Goal: Task Accomplishment & Management: Complete application form

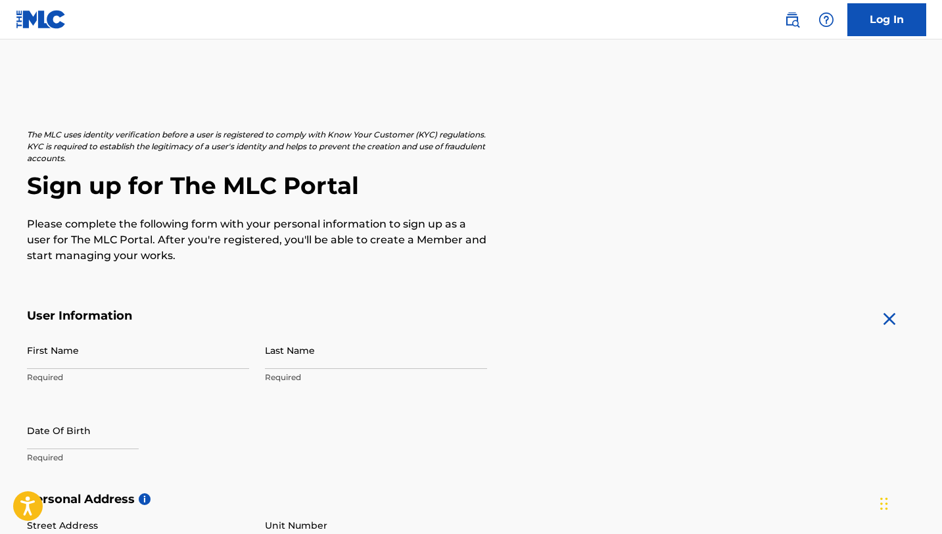
click at [163, 363] on input "First Name" at bounding box center [138, 349] width 222 height 37
type input "[PERSON_NAME]"
type input "Garneau"
type input "[STREET_ADDRESS]"
type input "[GEOGRAPHIC_DATA]"
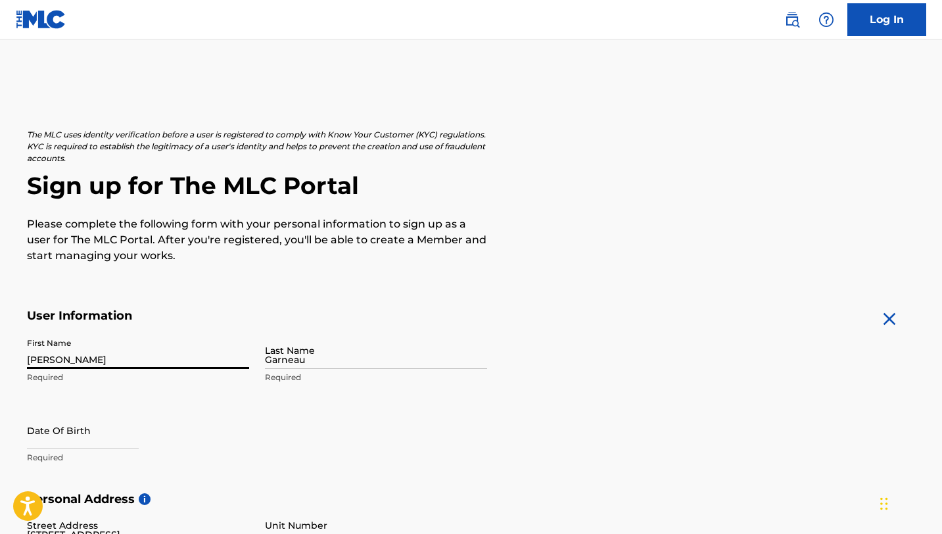
type input "[GEOGRAPHIC_DATA]"
type input "NH"
type input "03820"
type input "207"
type input "6516696"
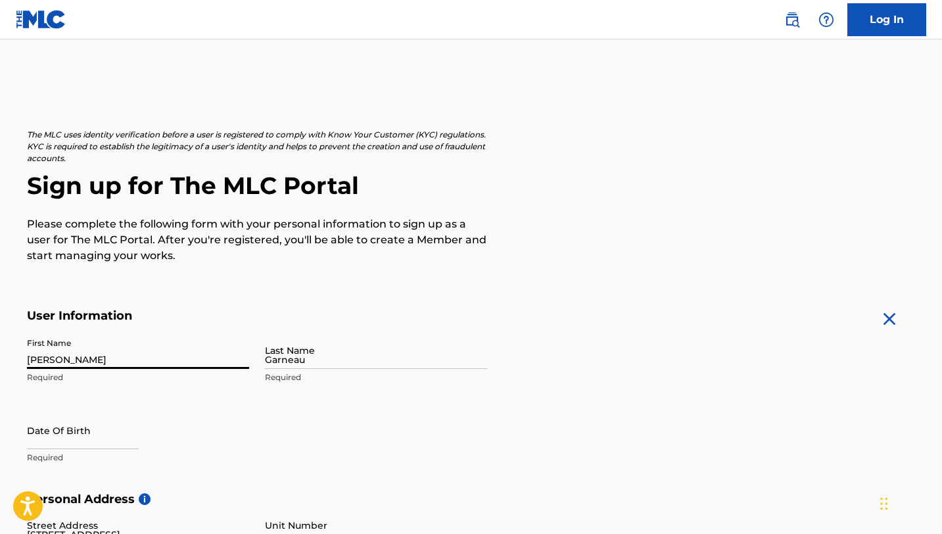
type input "[EMAIL_ADDRESS][DOMAIN_NAME]"
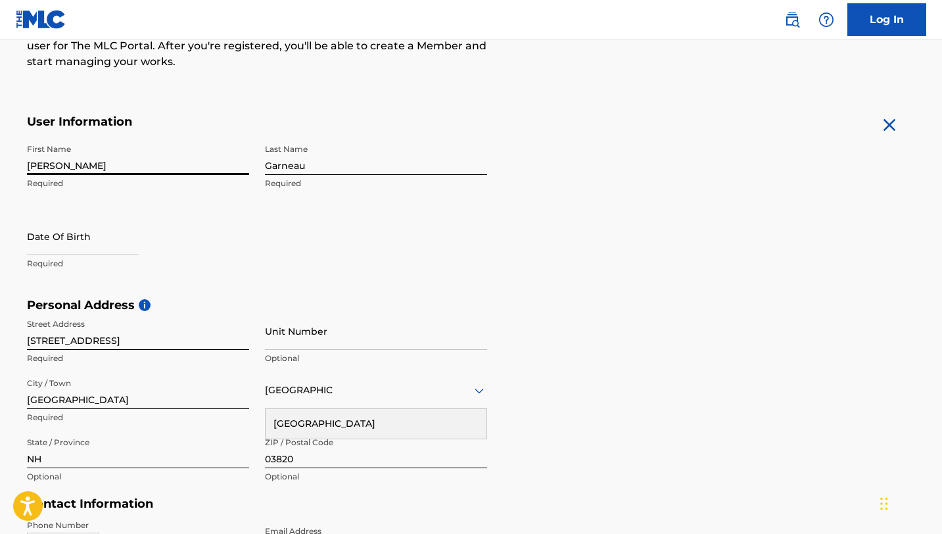
scroll to position [195, 0]
select select "8"
select select "2025"
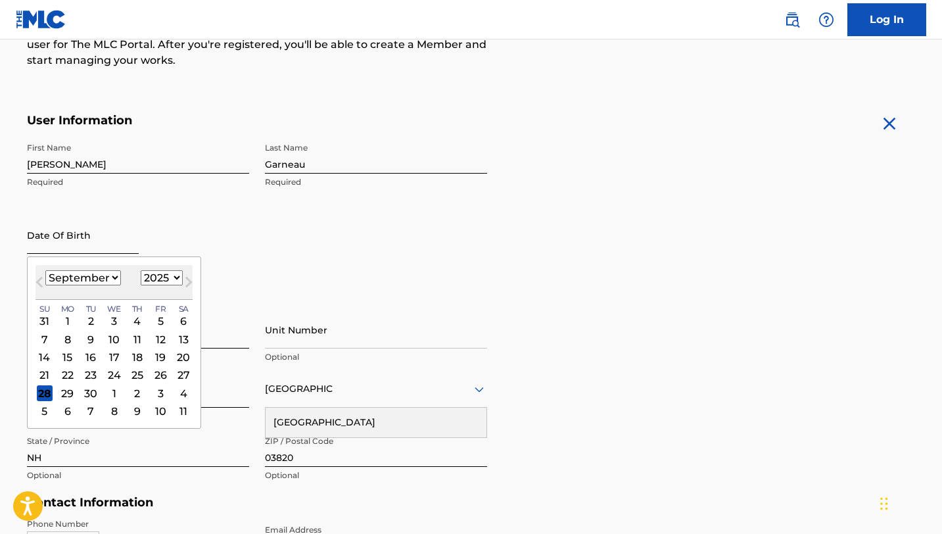
click at [74, 252] on input "text" at bounding box center [83, 234] width 112 height 37
type input "06/0 8/1993"
click at [203, 212] on div "First Name [PERSON_NAME] Required Last Name [PERSON_NAME] Required Date Of Birt…" at bounding box center [257, 216] width 460 height 160
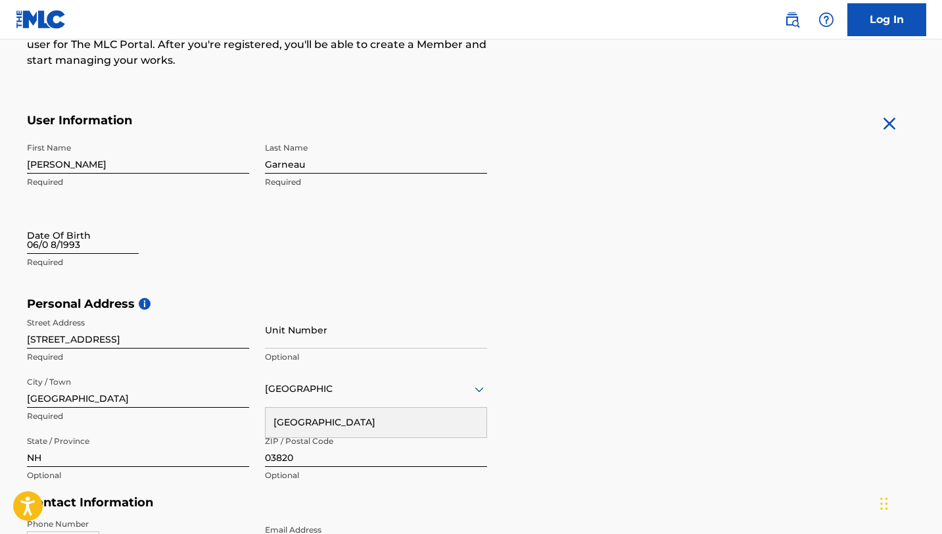
select select "8"
select select "2025"
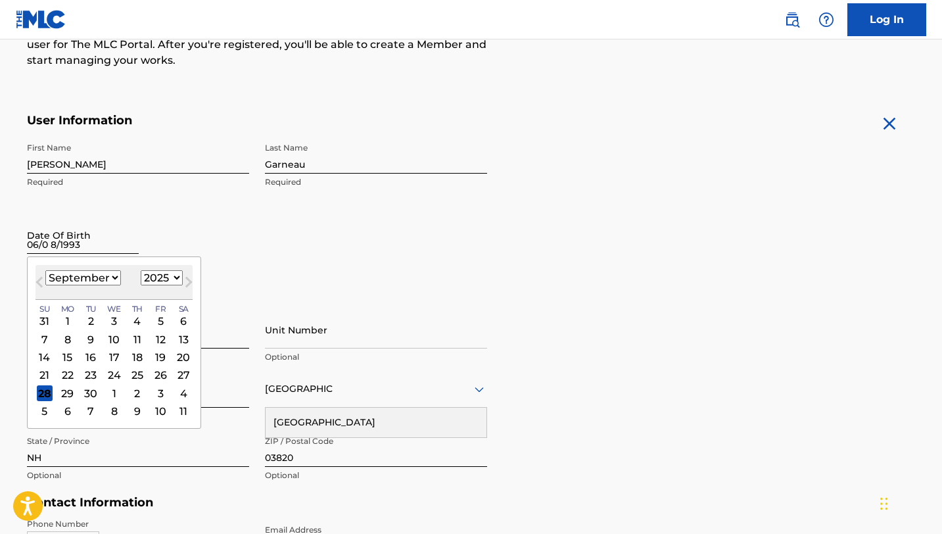
click at [100, 245] on input "06/0 8/1993" at bounding box center [83, 234] width 112 height 37
click at [110, 278] on select "January February March April May June July August September October November De…" at bounding box center [83, 277] width 76 height 15
select select "5"
click at [45, 270] on select "January February March April May June July August September October November De…" at bounding box center [83, 277] width 76 height 15
click at [44, 336] on div "8" at bounding box center [44, 339] width 16 height 16
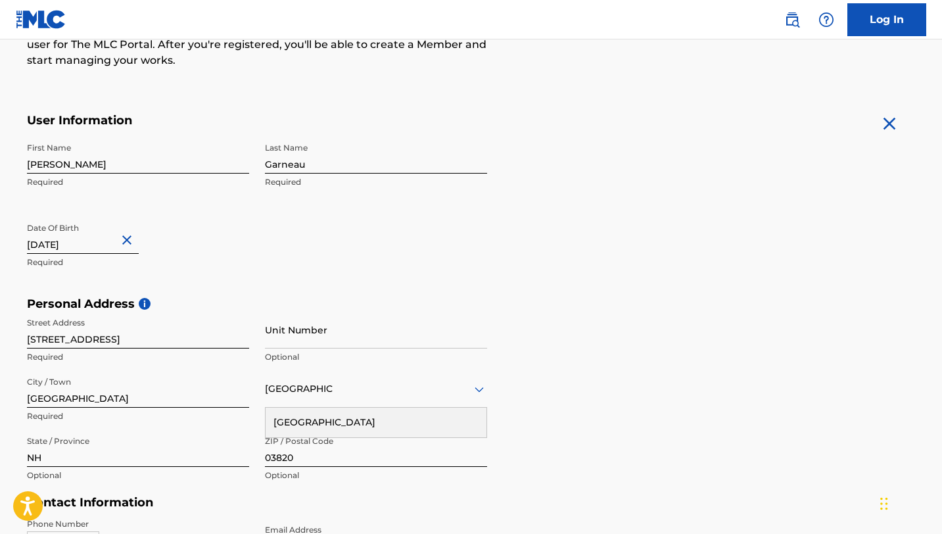
type input "[DATE]"
click at [143, 279] on div "First Name [PERSON_NAME] Required Last Name [PERSON_NAME] Required Date Of Birt…" at bounding box center [257, 216] width 460 height 160
click at [313, 332] on input "Unit Number" at bounding box center [376, 329] width 222 height 37
click at [126, 335] on input "[STREET_ADDRESS]" at bounding box center [138, 329] width 222 height 37
type input "[STREET_ADDRESS]"
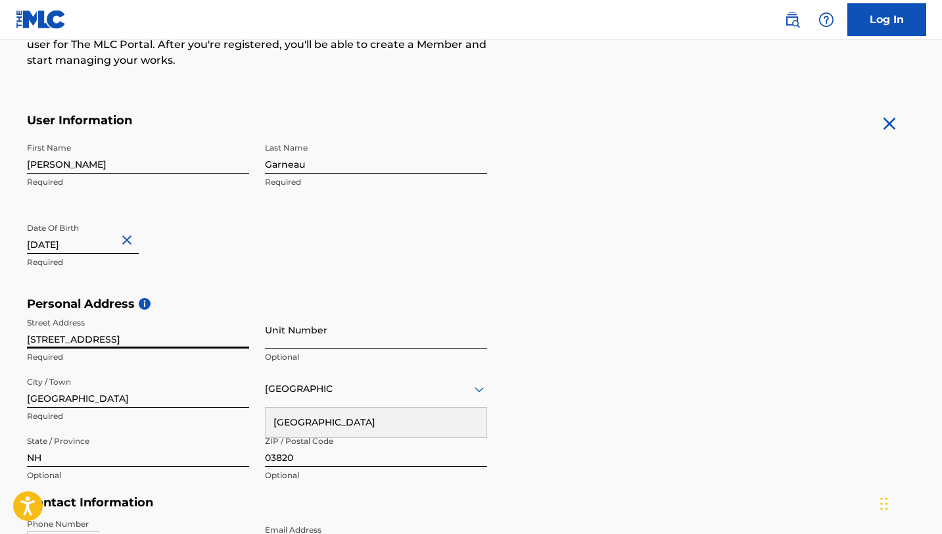
click at [284, 343] on input "Unit Number" at bounding box center [376, 329] width 222 height 37
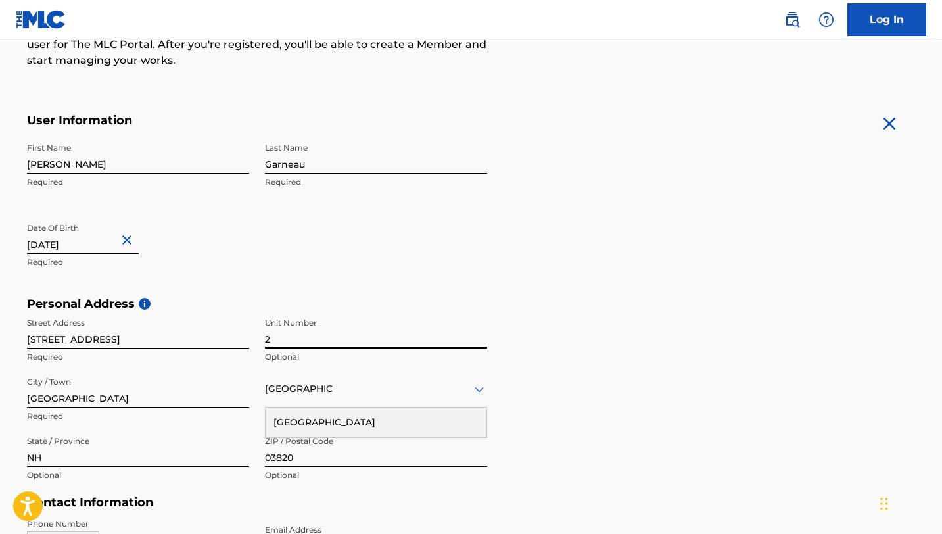
type input "2"
click at [194, 498] on h5 "Contact Information" at bounding box center [257, 502] width 460 height 15
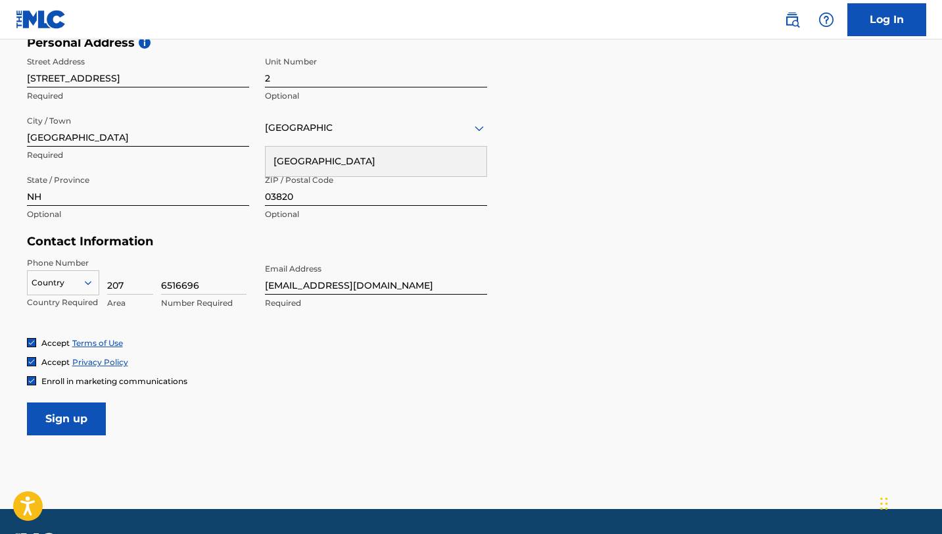
scroll to position [494, 0]
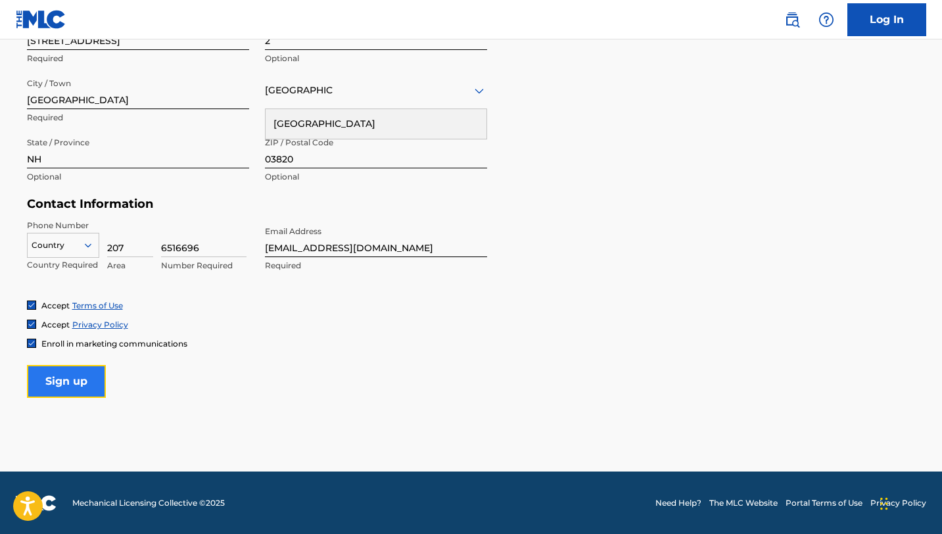
click at [76, 381] on input "Sign up" at bounding box center [66, 381] width 79 height 33
click at [59, 243] on div at bounding box center [63, 245] width 71 height 14
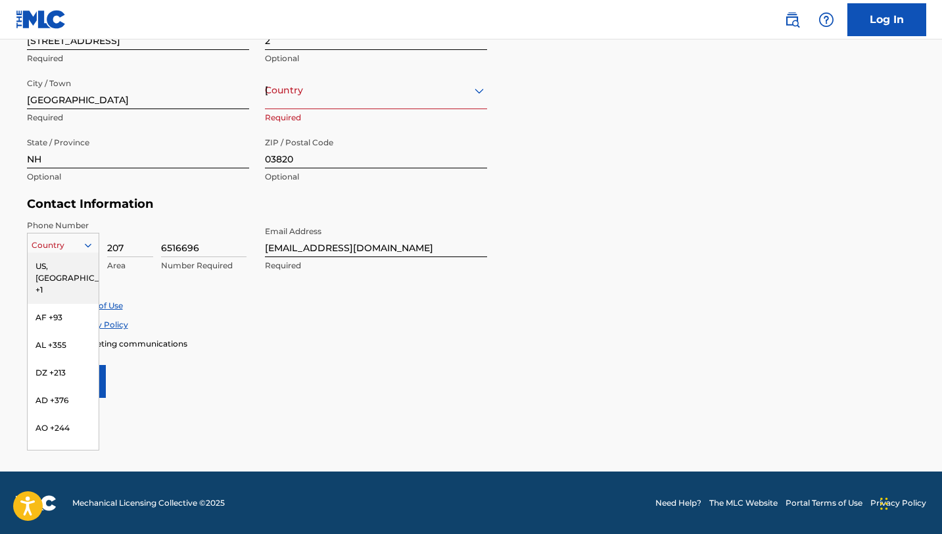
click at [57, 268] on div "US, [GEOGRAPHIC_DATA] +1" at bounding box center [63, 277] width 71 height 51
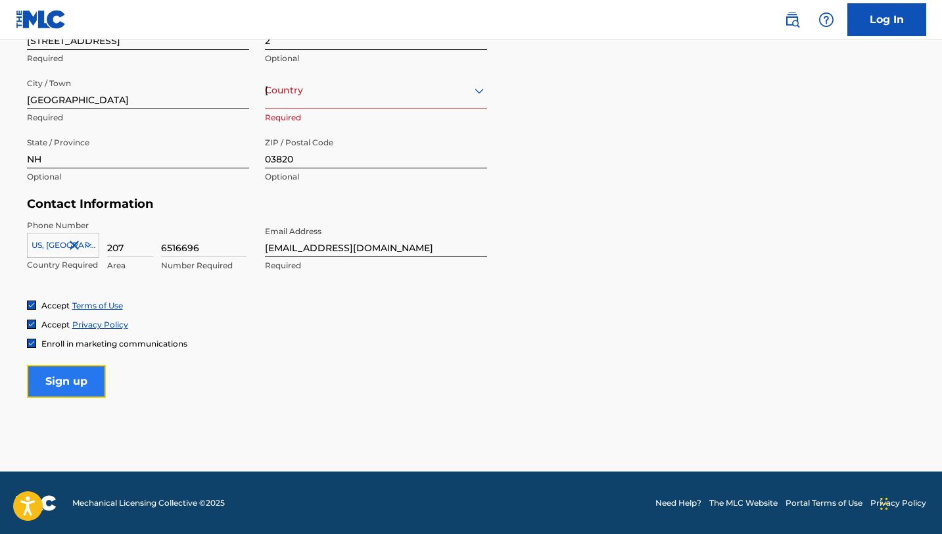
click at [77, 382] on input "Sign up" at bounding box center [66, 381] width 79 height 33
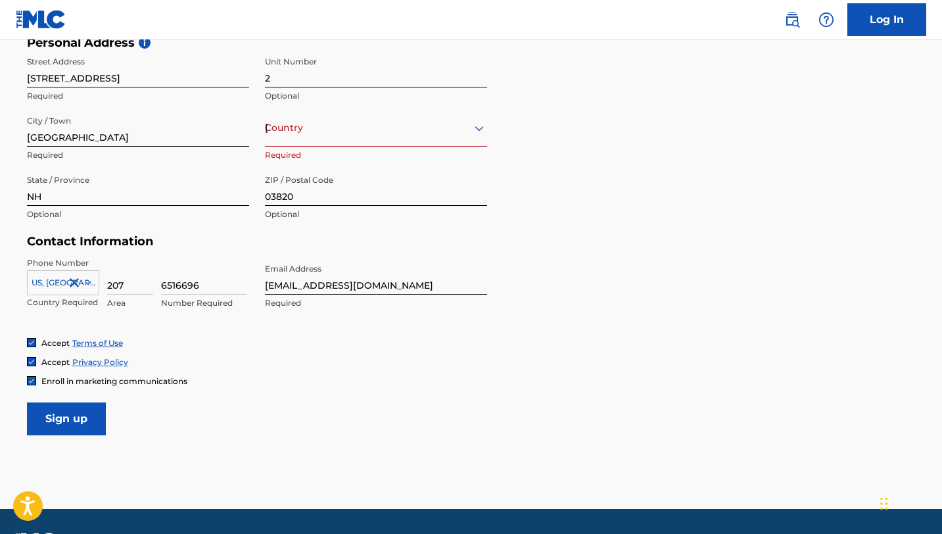
scroll to position [451, 0]
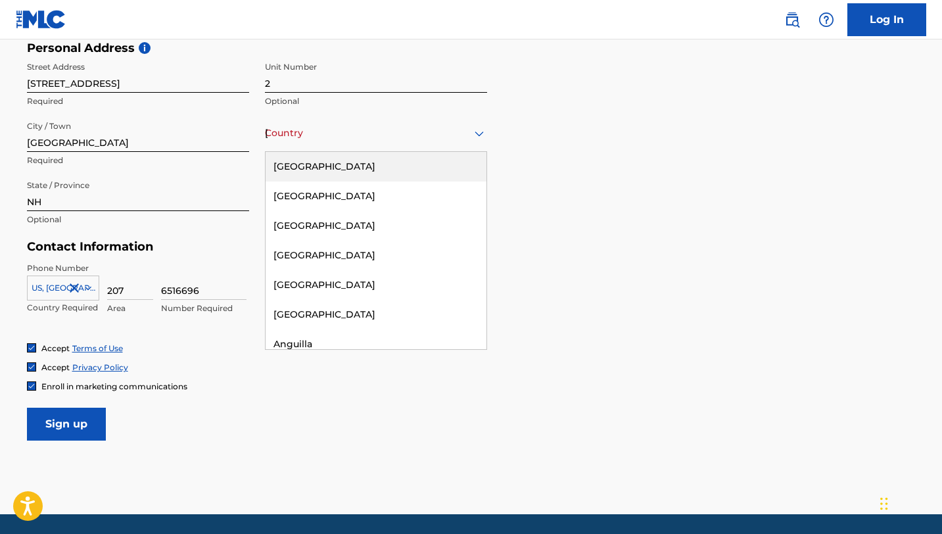
click at [334, 143] on div "Country [GEOGRAPHIC_DATA]" at bounding box center [376, 132] width 222 height 37
click at [317, 168] on div "[GEOGRAPHIC_DATA]" at bounding box center [376, 167] width 221 height 30
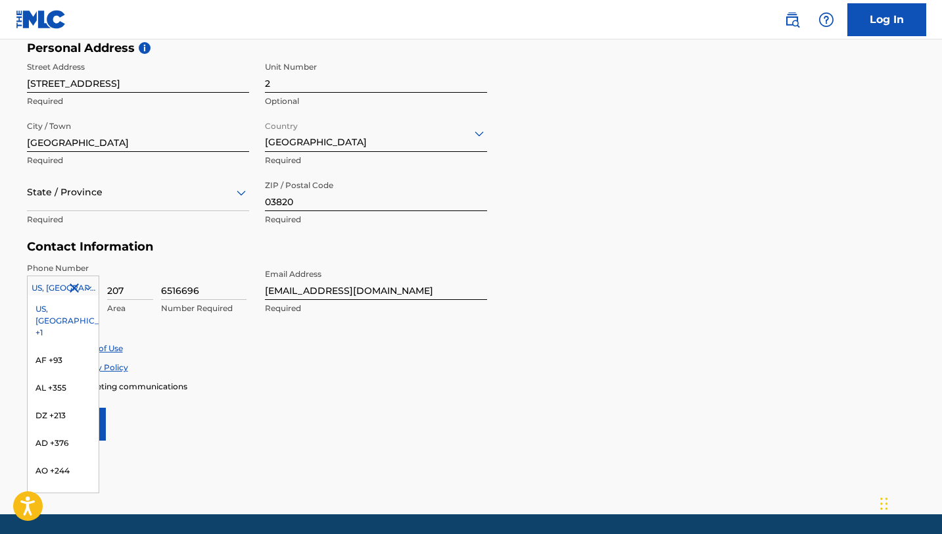
click at [87, 290] on icon at bounding box center [88, 288] width 12 height 12
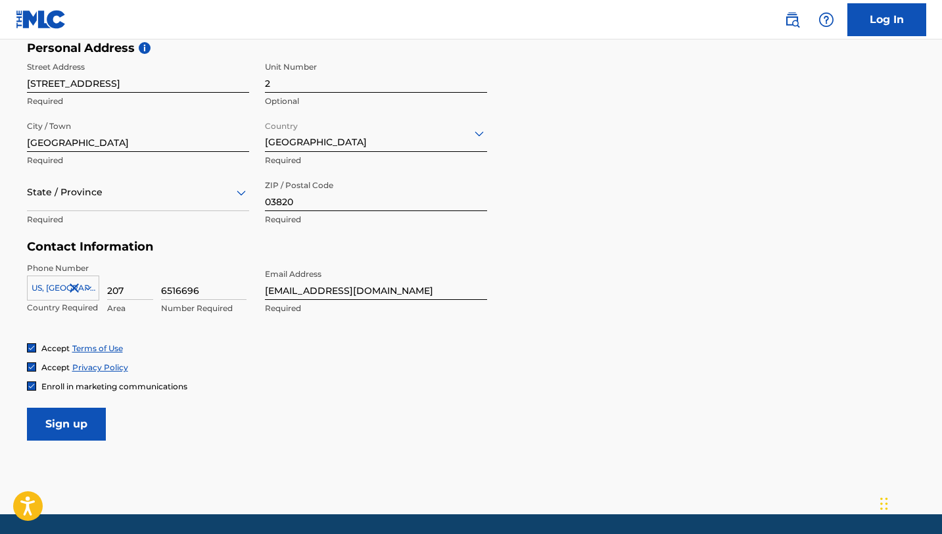
click at [252, 394] on form "User Information First Name [PERSON_NAME] Required Last Name [PERSON_NAME] Requ…" at bounding box center [471, 148] width 889 height 583
click at [82, 425] on input "Sign up" at bounding box center [66, 424] width 79 height 33
click at [98, 201] on div "State / Province" at bounding box center [138, 192] width 222 height 37
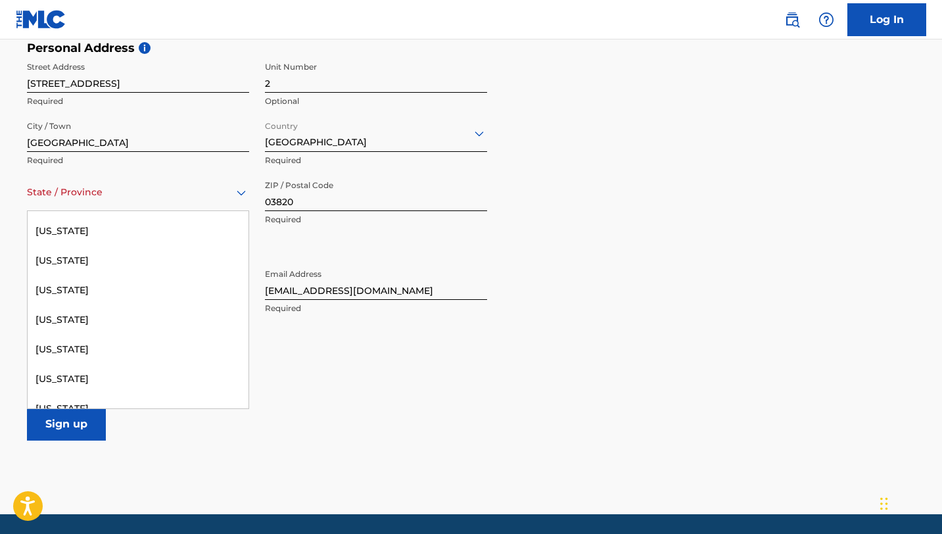
scroll to position [626, 0]
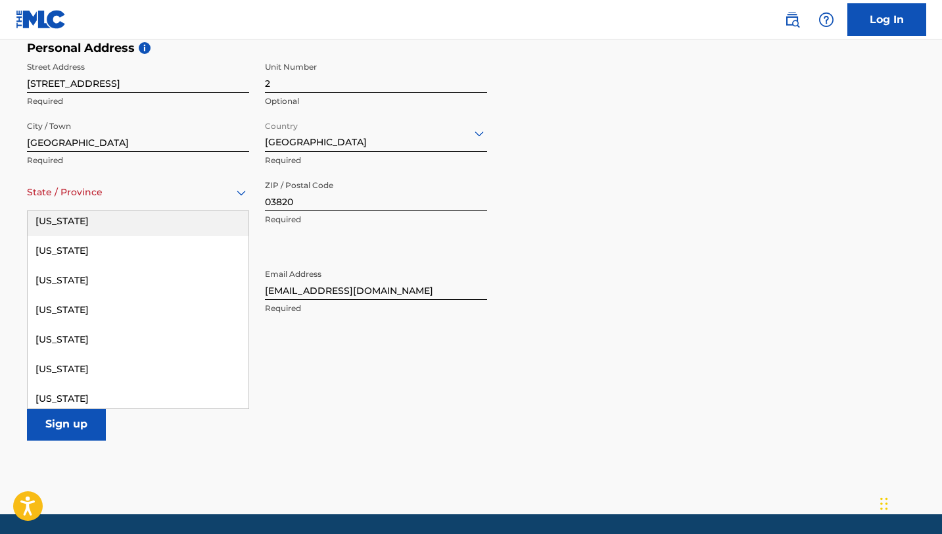
click at [91, 231] on div "[US_STATE]" at bounding box center [138, 221] width 221 height 30
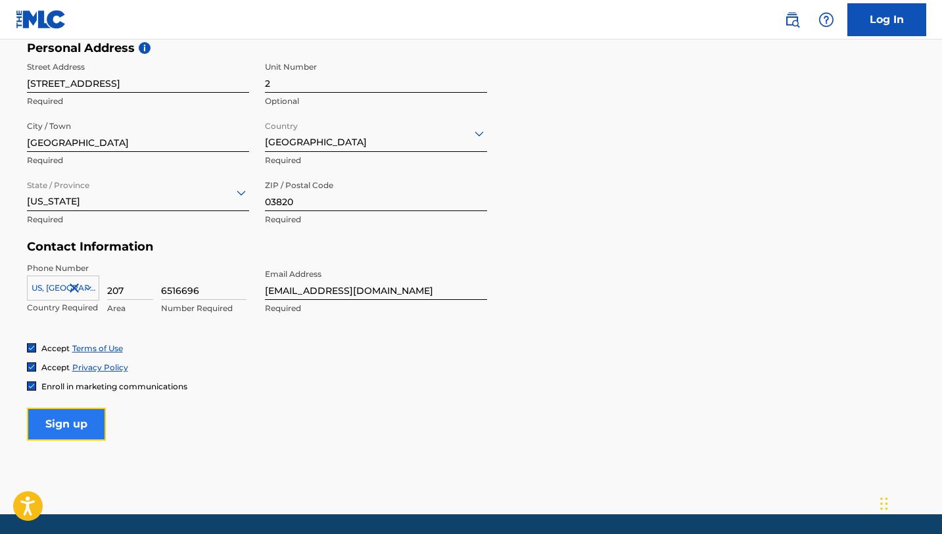
click at [56, 425] on input "Sign up" at bounding box center [66, 424] width 79 height 33
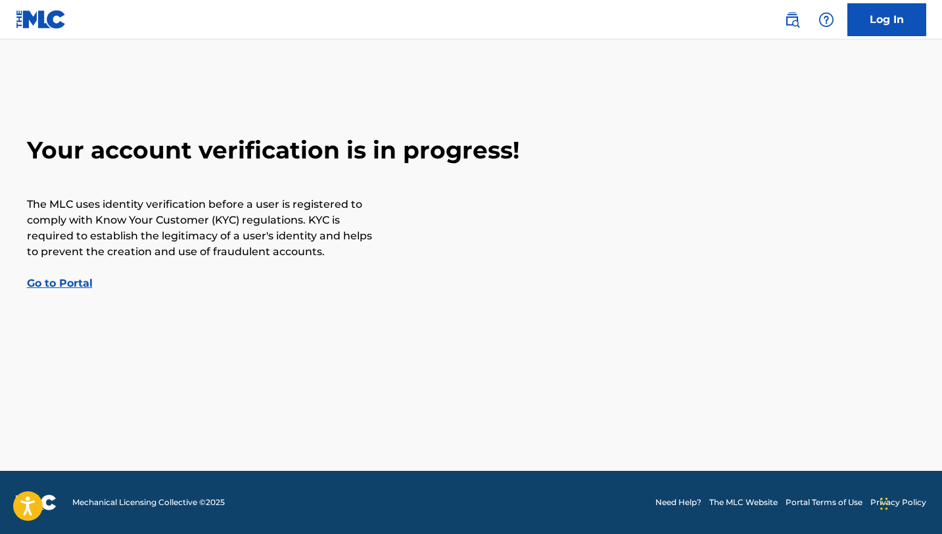
click at [60, 286] on link "Go to Portal" at bounding box center [60, 283] width 66 height 12
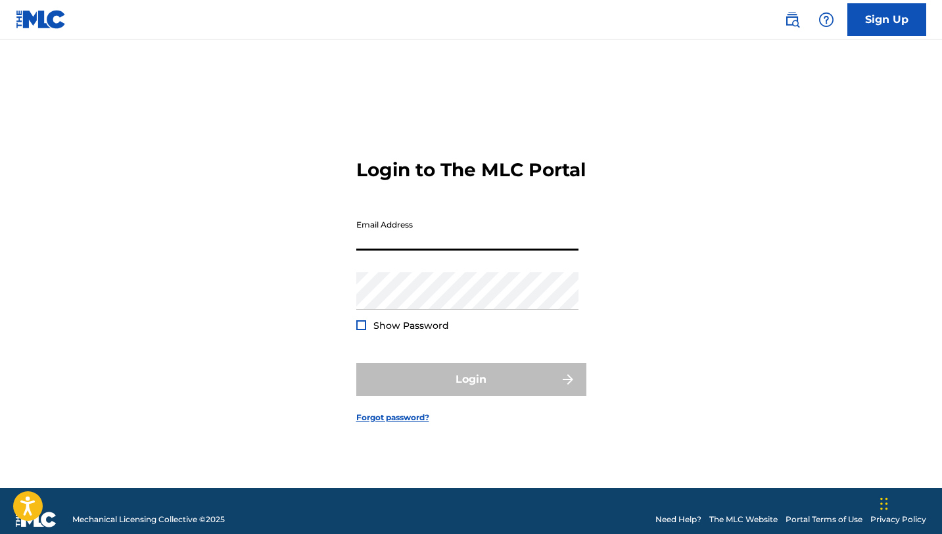
click at [436, 250] on input "Email Address" at bounding box center [467, 231] width 222 height 37
type input "[EMAIL_ADDRESS][DOMAIN_NAME]"
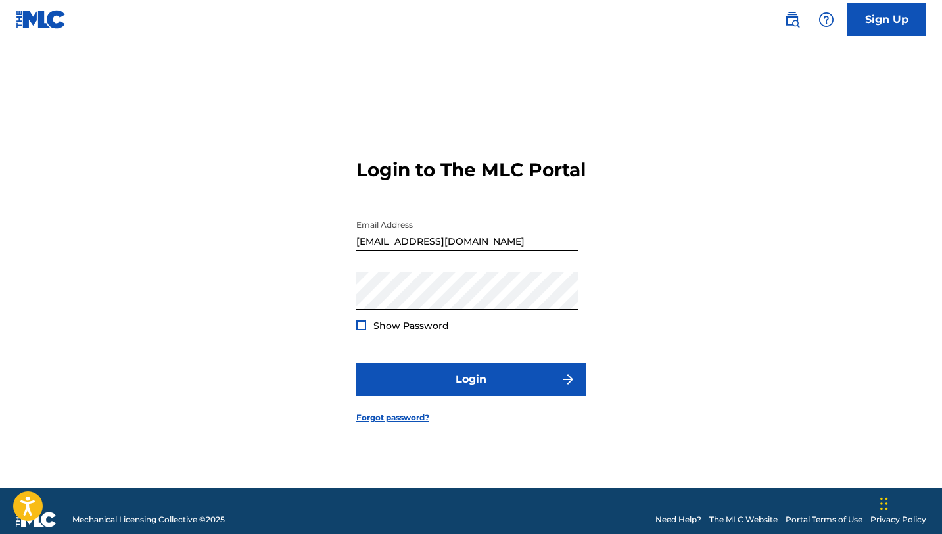
click at [366, 328] on div "Password Show Password" at bounding box center [467, 301] width 222 height 59
click at [360, 330] on div at bounding box center [361, 325] width 10 height 10
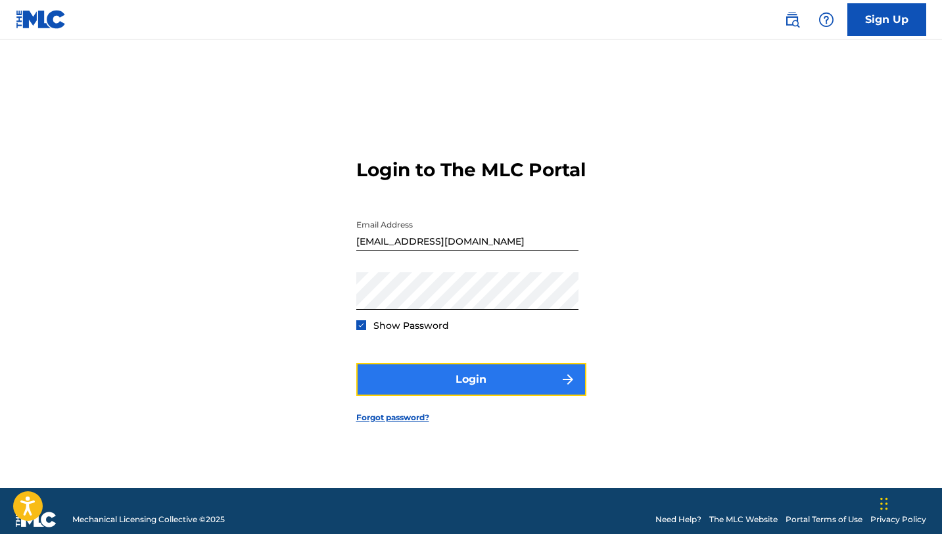
click at [441, 393] on button "Login" at bounding box center [471, 379] width 230 height 33
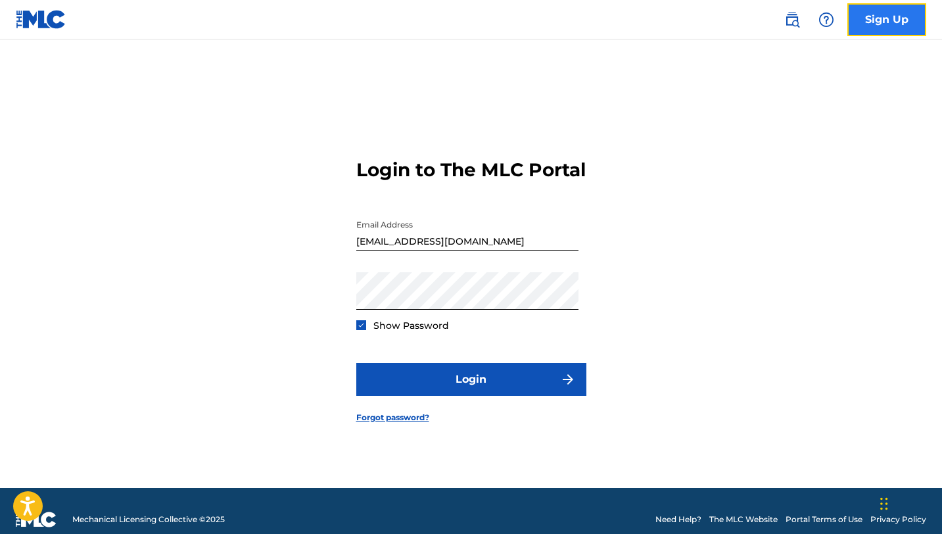
click at [882, 17] on link "Sign Up" at bounding box center [886, 19] width 79 height 33
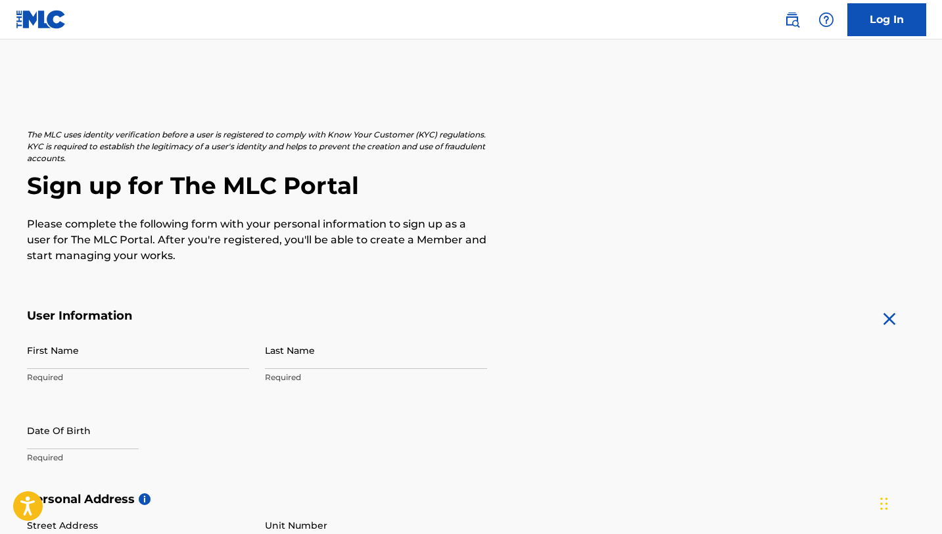
click at [41, 23] on img at bounding box center [41, 19] width 51 height 19
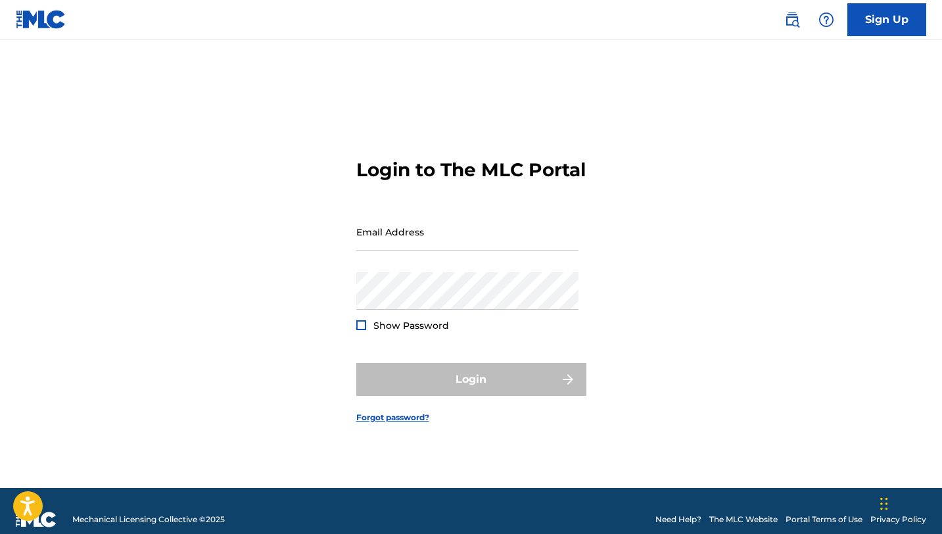
click at [45, 25] on img at bounding box center [41, 19] width 51 height 19
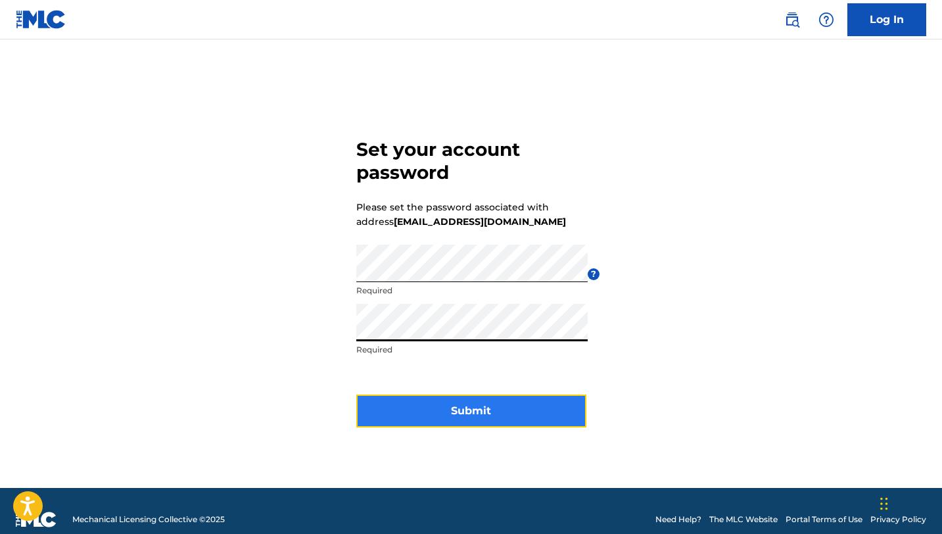
click at [466, 412] on button "Submit" at bounding box center [471, 410] width 230 height 33
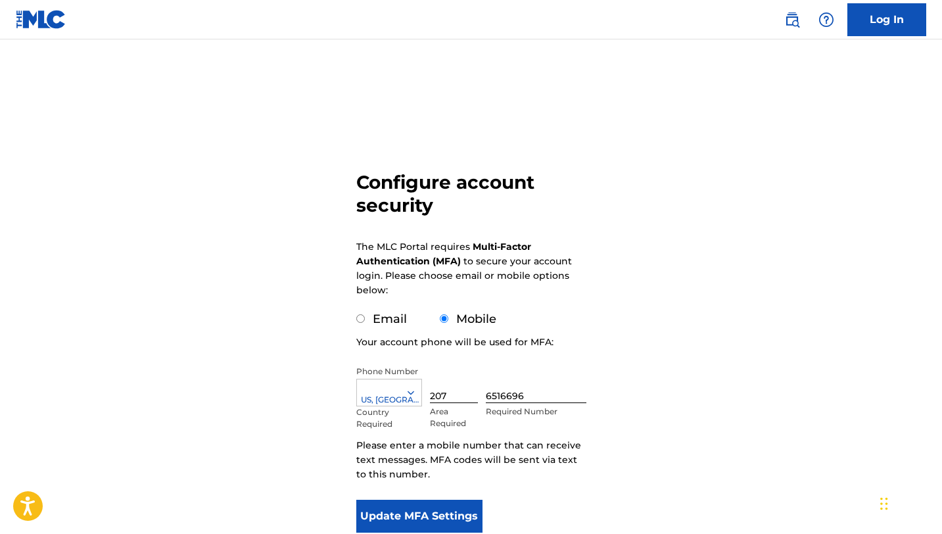
click at [361, 319] on input "Email" at bounding box center [360, 318] width 9 height 9
radio input "true"
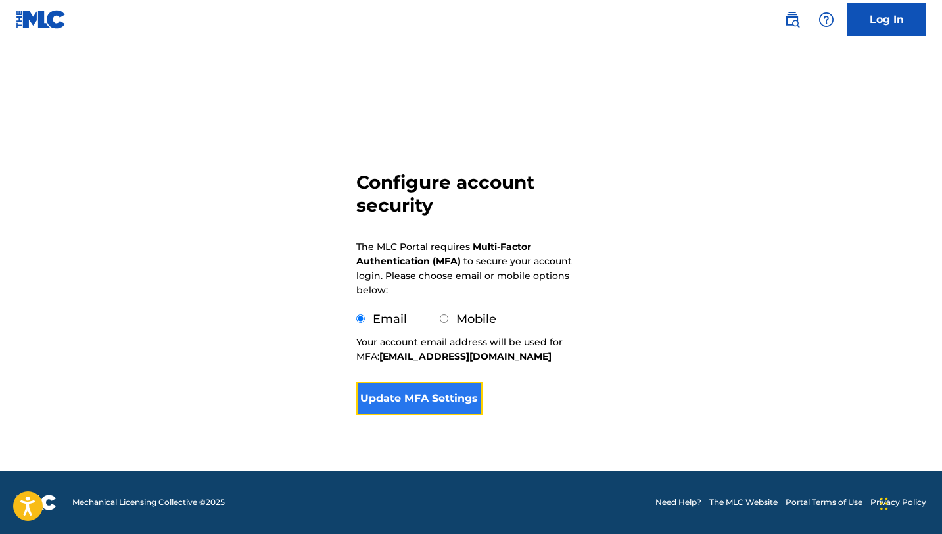
click at [411, 400] on button "Update MFA Settings" at bounding box center [419, 398] width 127 height 33
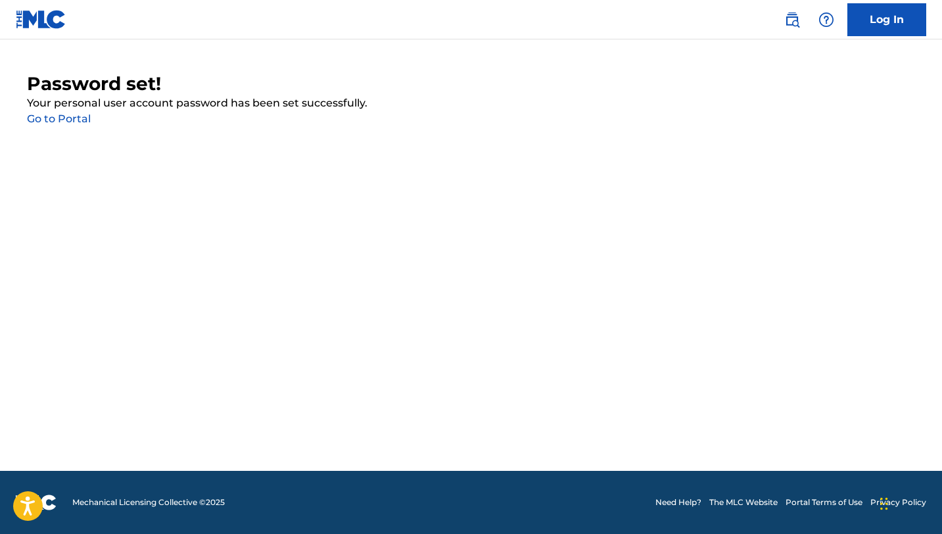
click at [80, 120] on link "Go to Portal" at bounding box center [59, 118] width 64 height 12
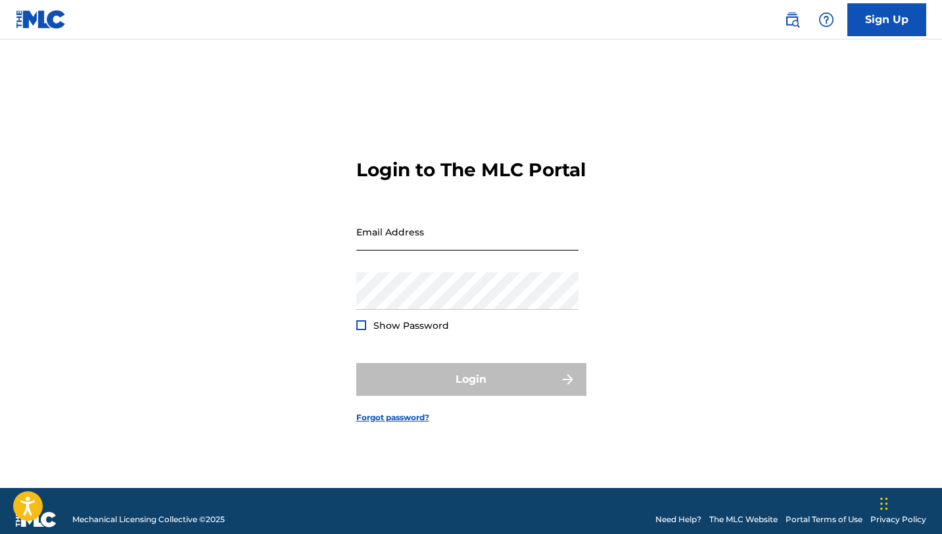
click at [435, 250] on input "Email Address" at bounding box center [467, 231] width 222 height 37
type input "[EMAIL_ADDRESS][DOMAIN_NAME]"
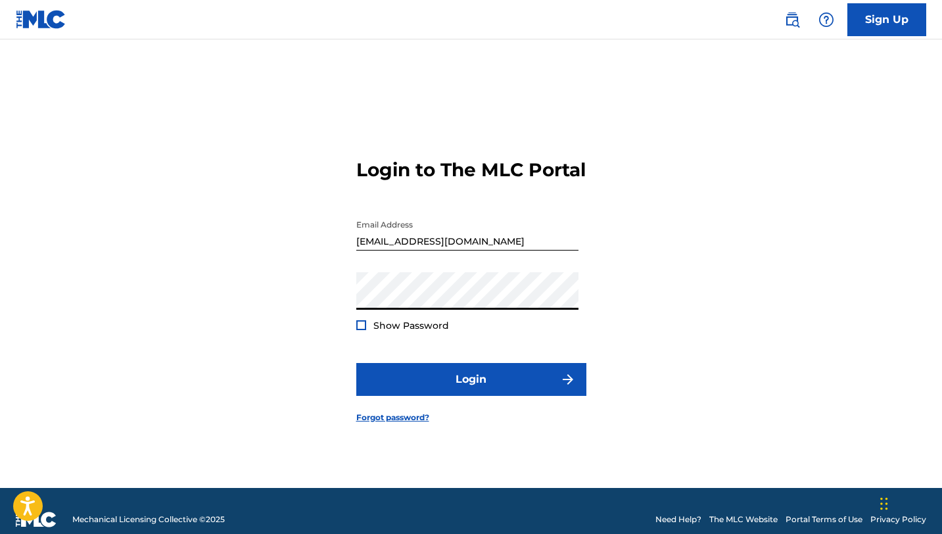
click at [362, 330] on div at bounding box center [361, 325] width 10 height 10
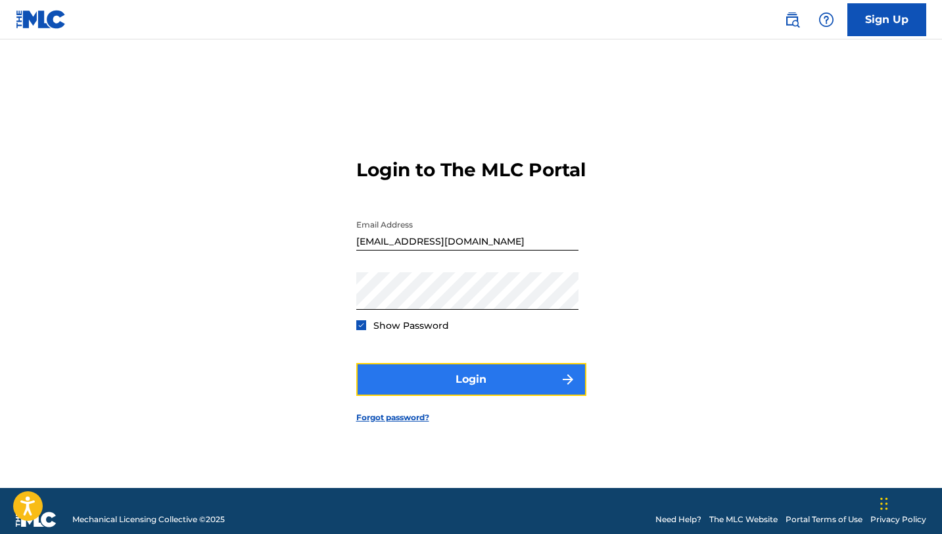
click at [450, 396] on button "Login" at bounding box center [471, 379] width 230 height 33
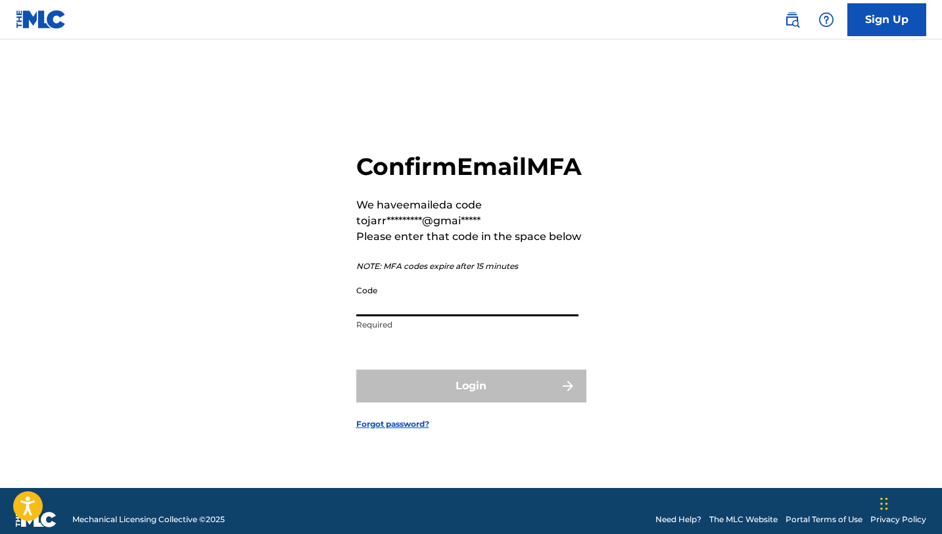
click at [434, 316] on input "Code" at bounding box center [467, 297] width 222 height 37
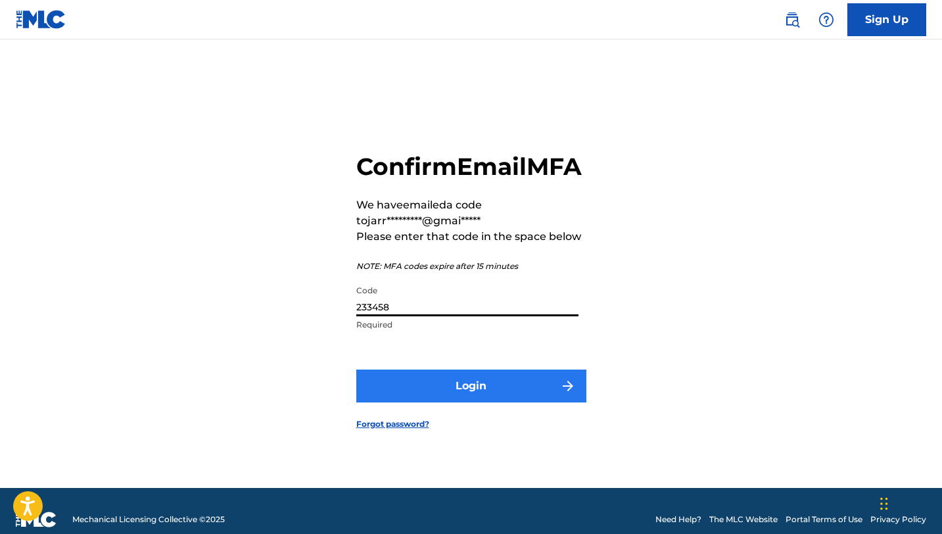
type input "233458"
click at [473, 399] on button "Login" at bounding box center [471, 385] width 230 height 33
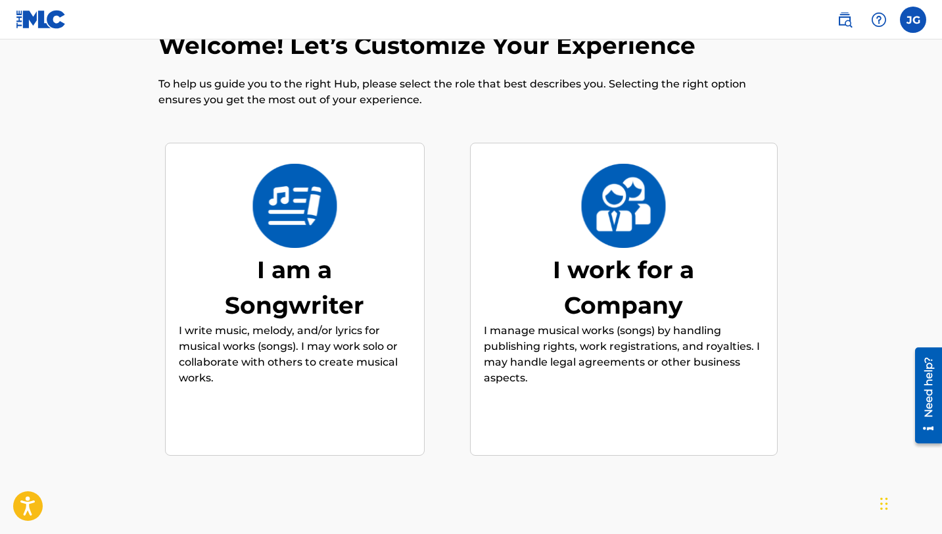
scroll to position [46, 0]
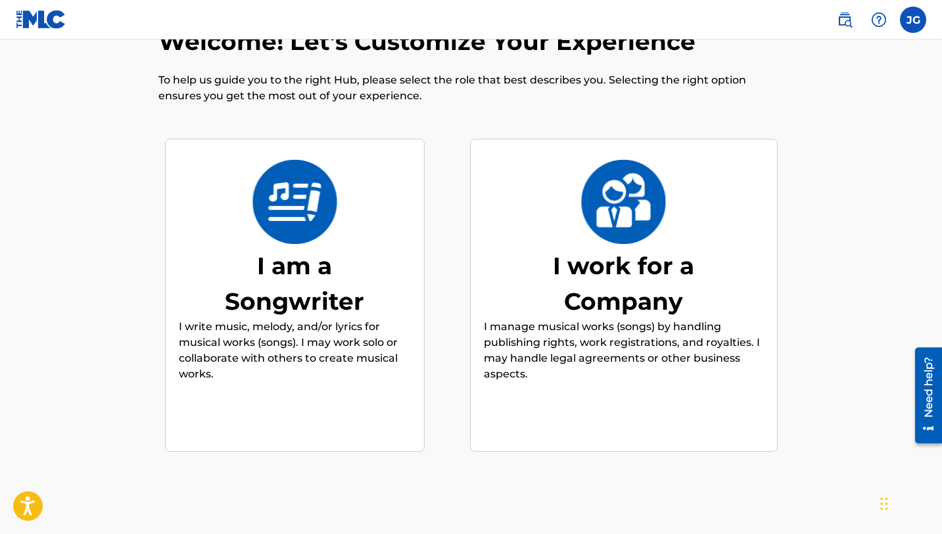
click at [369, 335] on p "I write music, melody, and/or lyrics for musical works (songs). I may work solo…" at bounding box center [295, 350] width 232 height 63
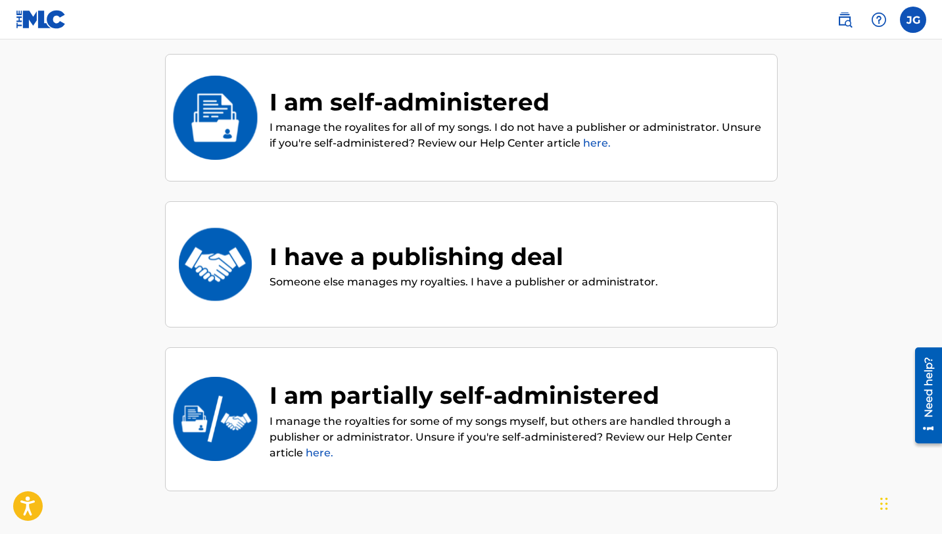
scroll to position [131, 0]
click at [365, 128] on p "I manage the royalites for all of my songs. I do not have a publisher or admini…" at bounding box center [517, 135] width 494 height 32
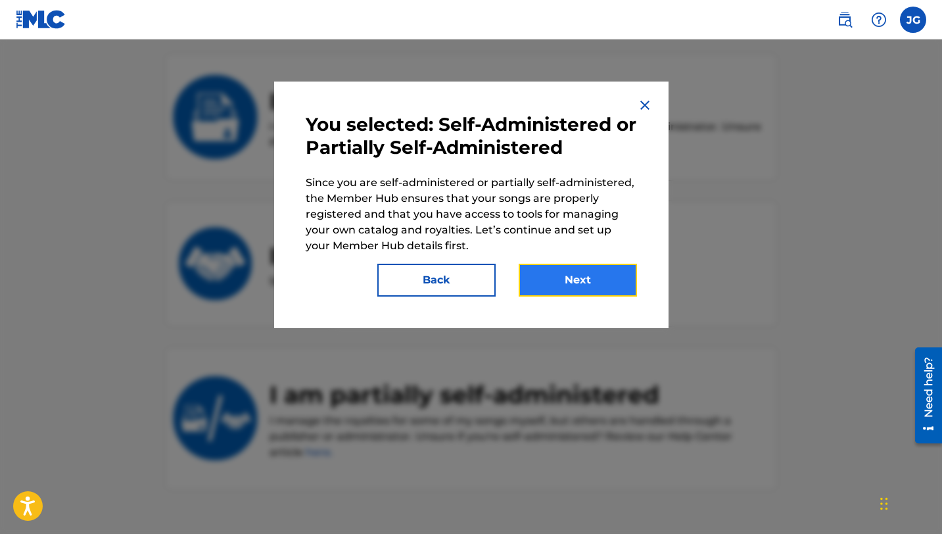
click at [578, 279] on button "Next" at bounding box center [578, 280] width 118 height 33
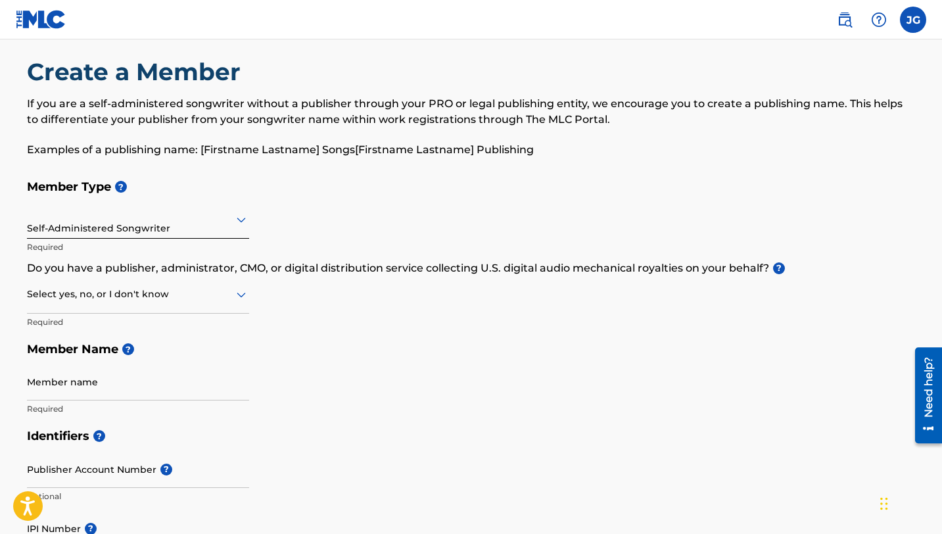
scroll to position [16, 0]
click at [145, 297] on div at bounding box center [138, 293] width 222 height 16
click at [108, 350] on div "No" at bounding box center [138, 358] width 221 height 30
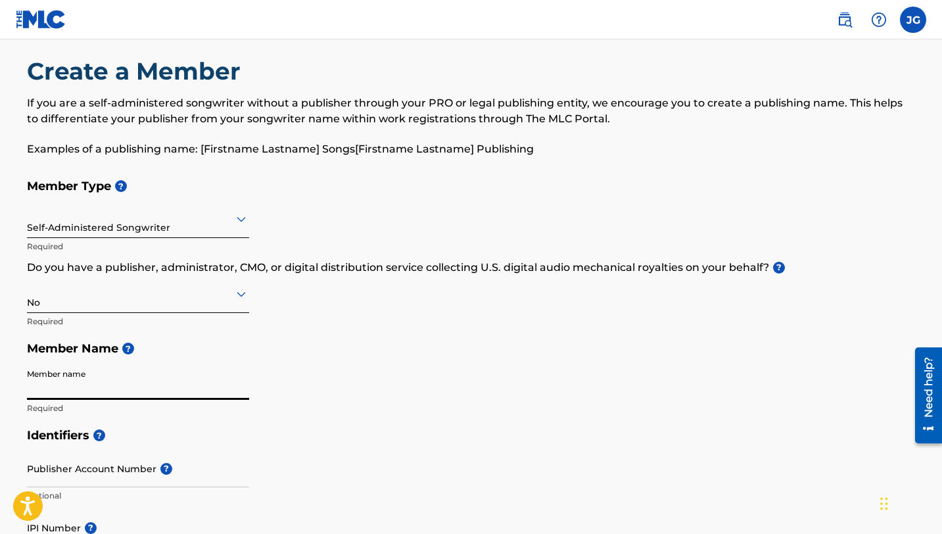
click at [130, 386] on input "Member name" at bounding box center [138, 380] width 222 height 37
type input "Jarred Garneau"
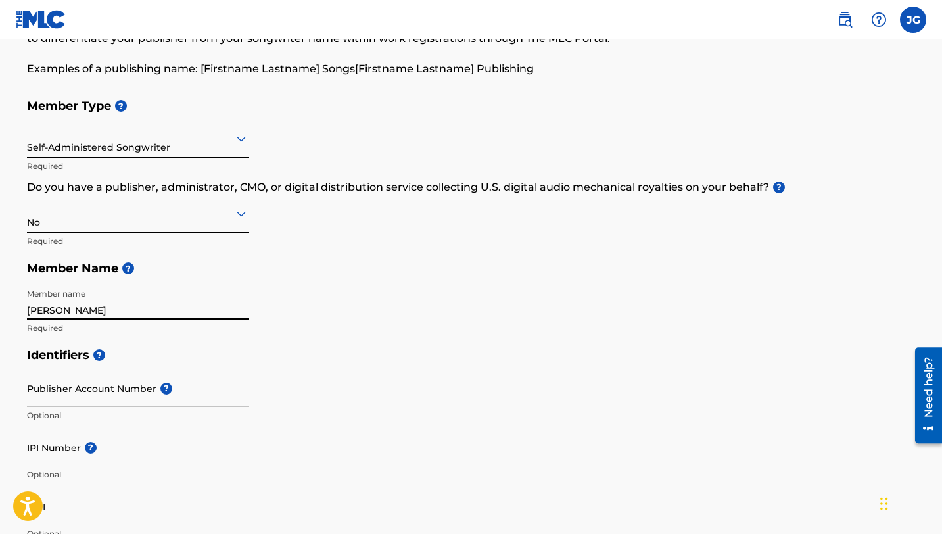
scroll to position [99, 0]
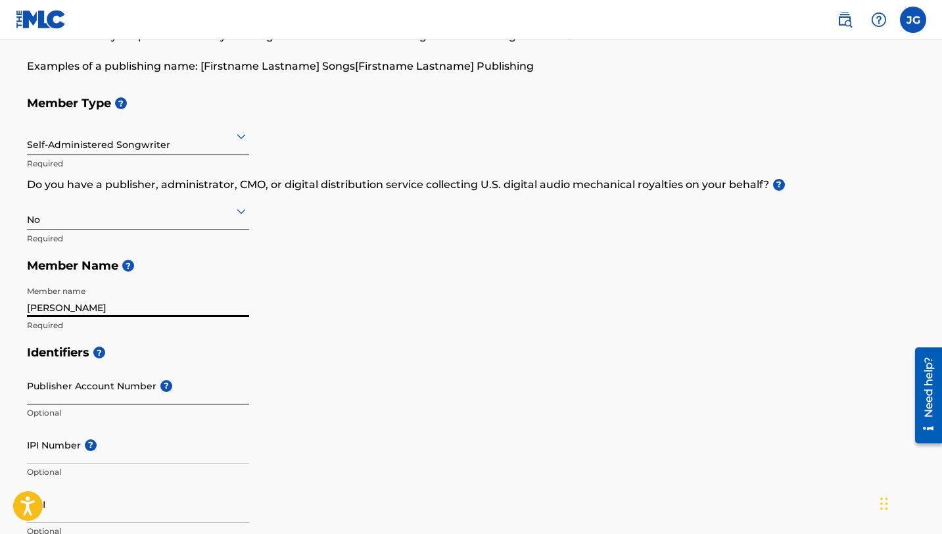
click at [130, 398] on input "Publisher Account Number ?" at bounding box center [138, 385] width 222 height 37
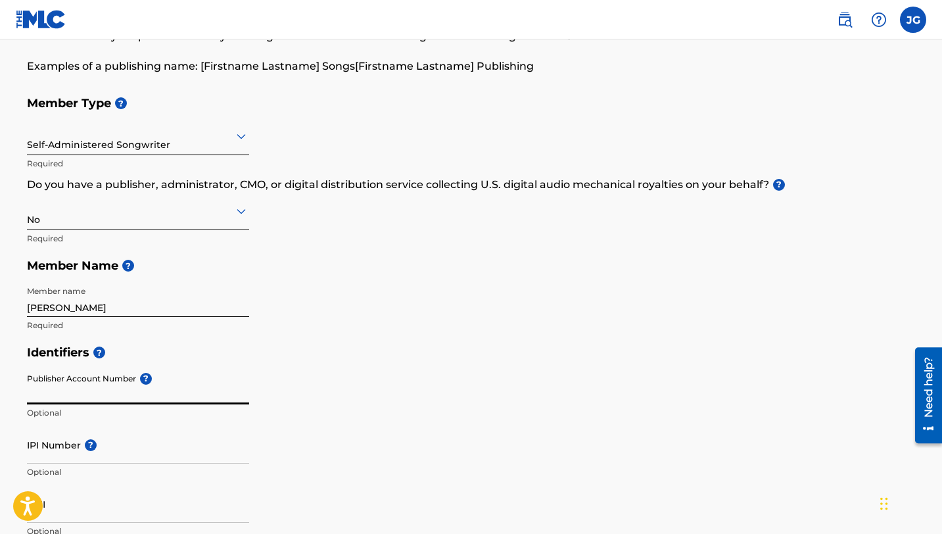
click at [217, 329] on p "Required" at bounding box center [138, 326] width 222 height 12
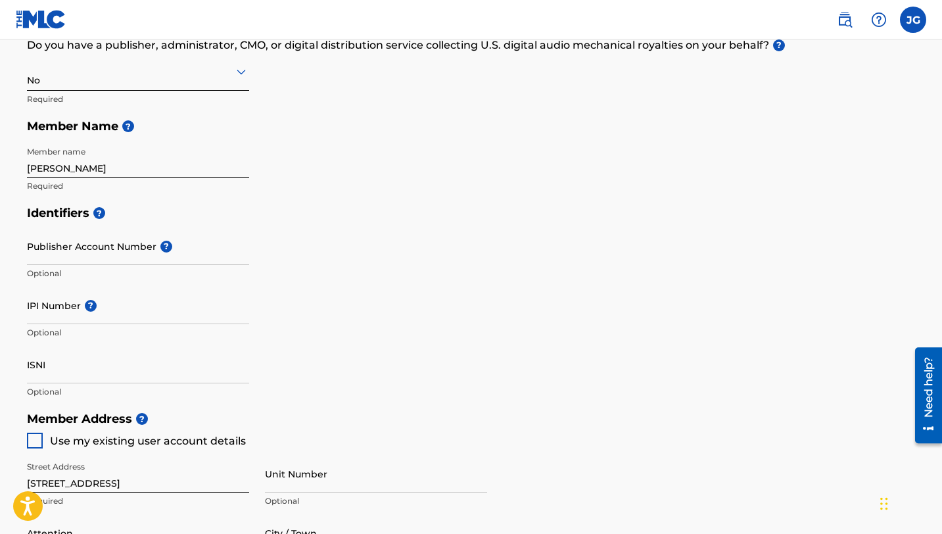
scroll to position [239, 0]
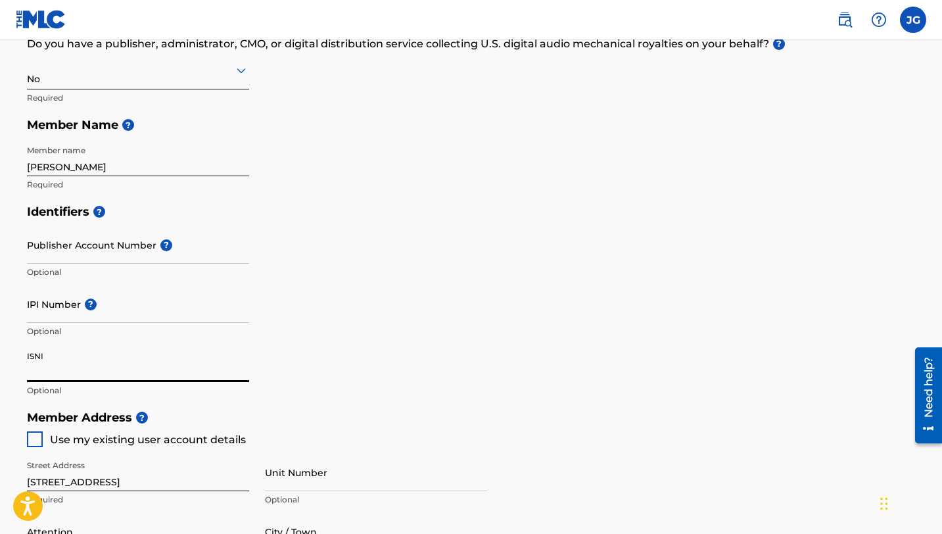
click at [124, 372] on input "ISNI" at bounding box center [138, 363] width 222 height 37
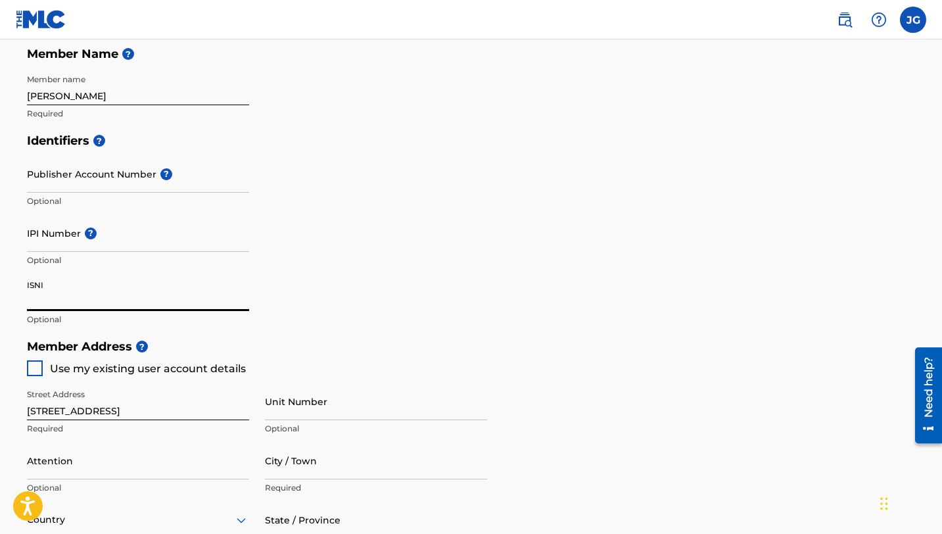
scroll to position [311, 0]
click at [36, 373] on div at bounding box center [35, 368] width 16 height 16
type input "[STREET_ADDRESS]"
type input "[GEOGRAPHIC_DATA]"
type input "03820"
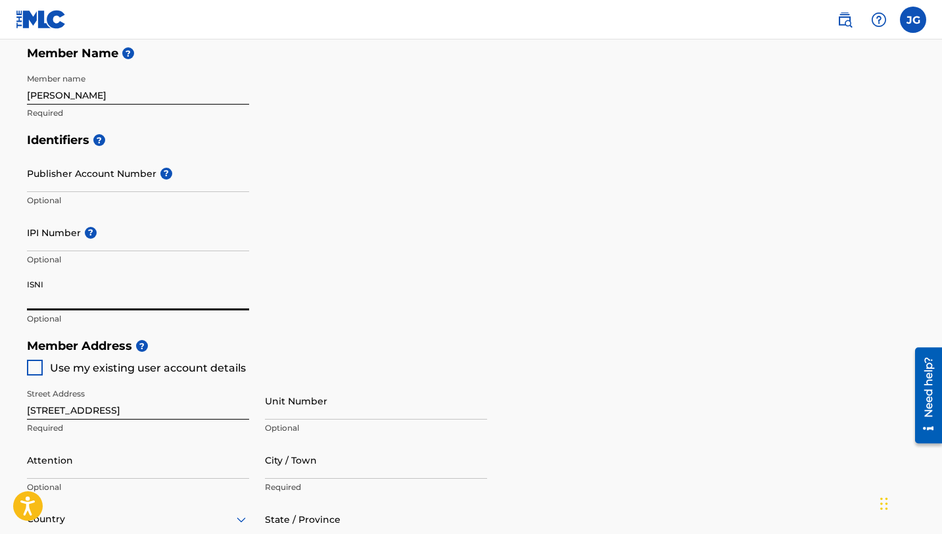
type input "207"
type input "6516696"
type input "[EMAIL_ADDRESS][DOMAIN_NAME]"
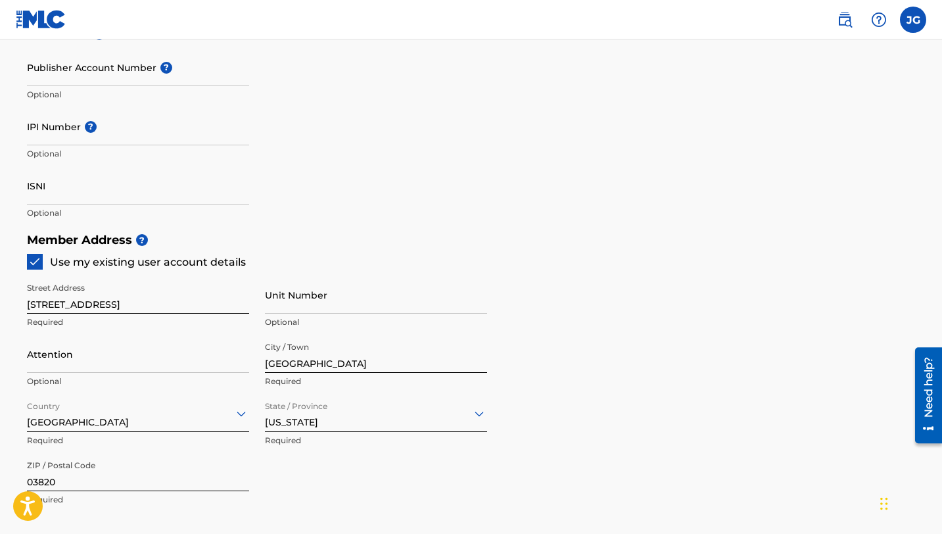
scroll to position [457, 0]
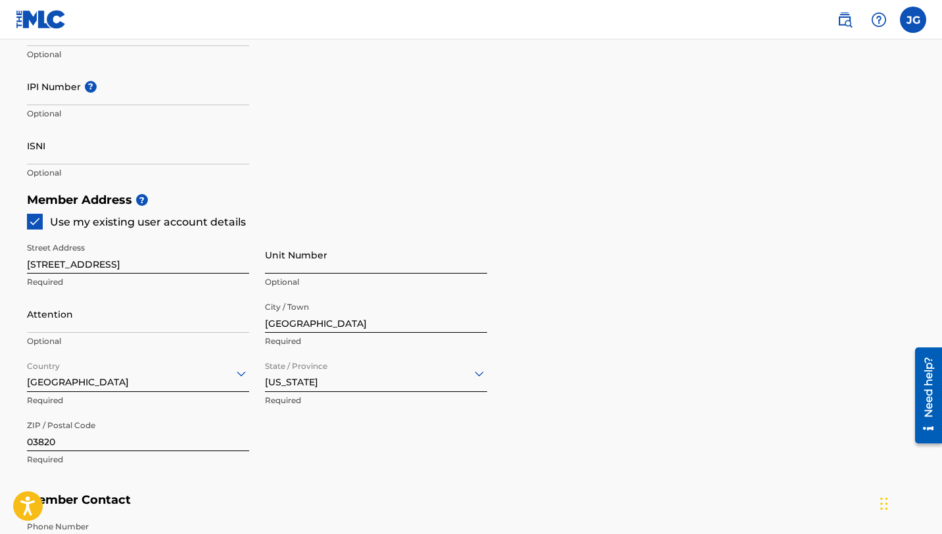
click at [362, 263] on input "Unit Number" at bounding box center [376, 254] width 222 height 37
type input "2"
click at [308, 387] on div "[US_STATE]" at bounding box center [376, 372] width 222 height 37
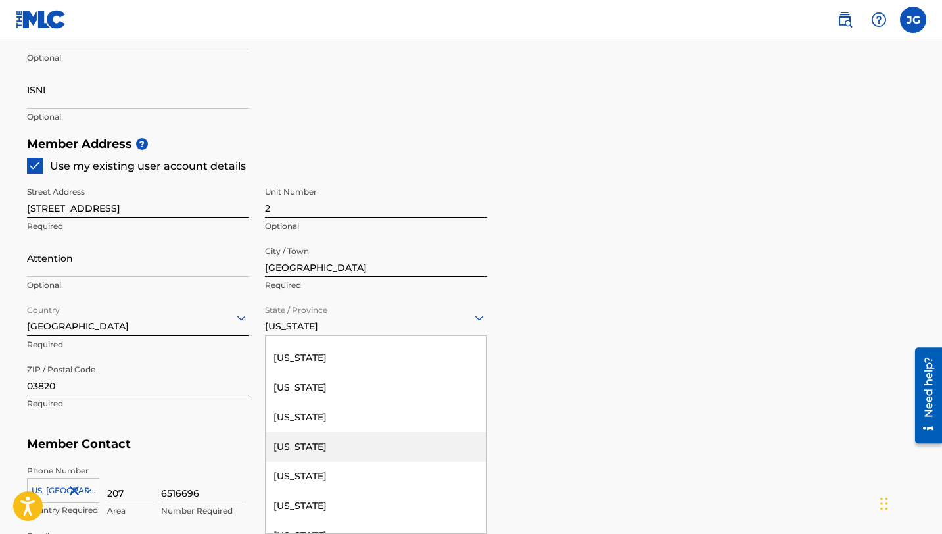
scroll to position [799, 0]
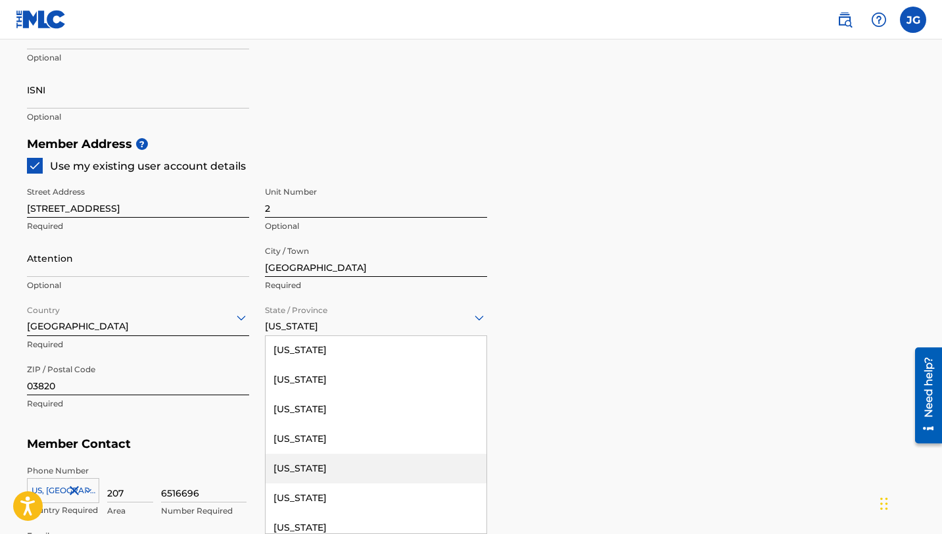
click at [329, 475] on div "[US_STATE]" at bounding box center [376, 469] width 221 height 30
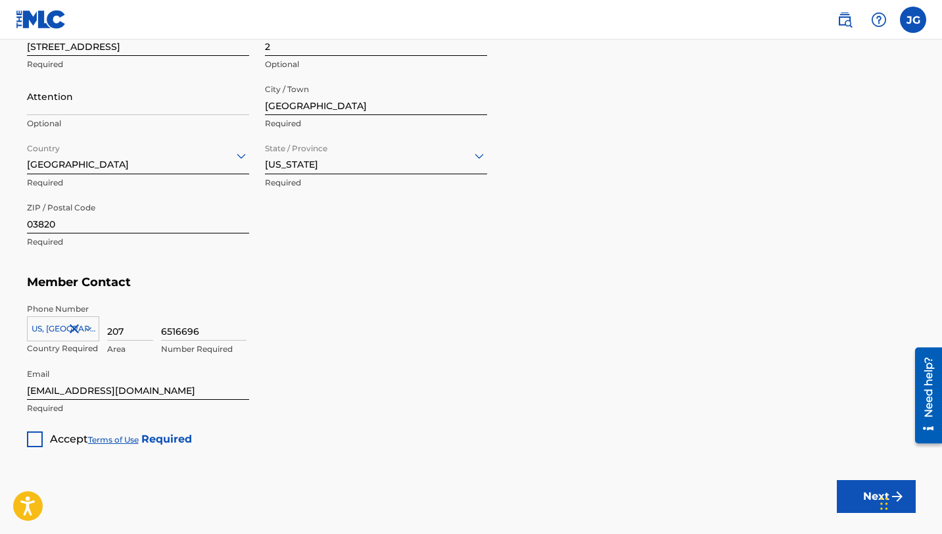
scroll to position [680, 0]
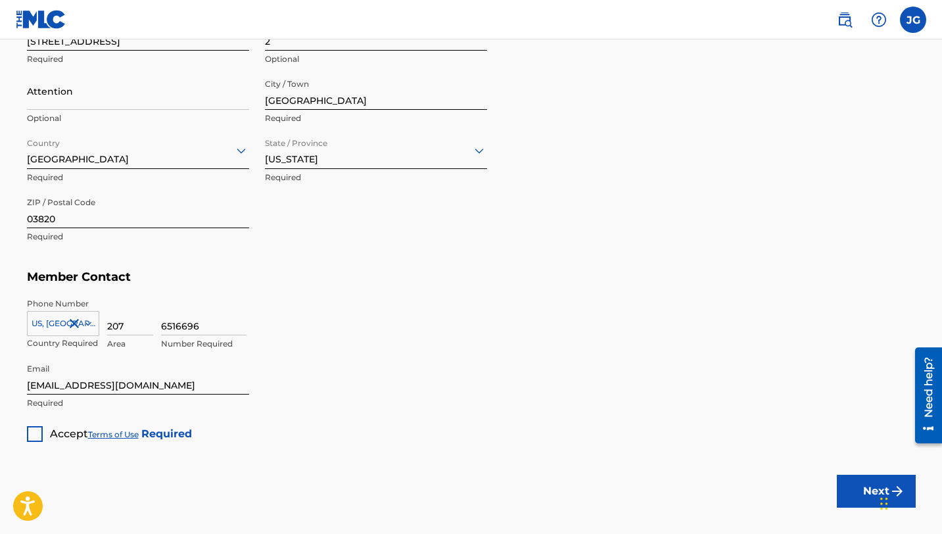
click at [36, 430] on div at bounding box center [35, 434] width 16 height 16
click at [859, 487] on button "Next" at bounding box center [876, 491] width 79 height 33
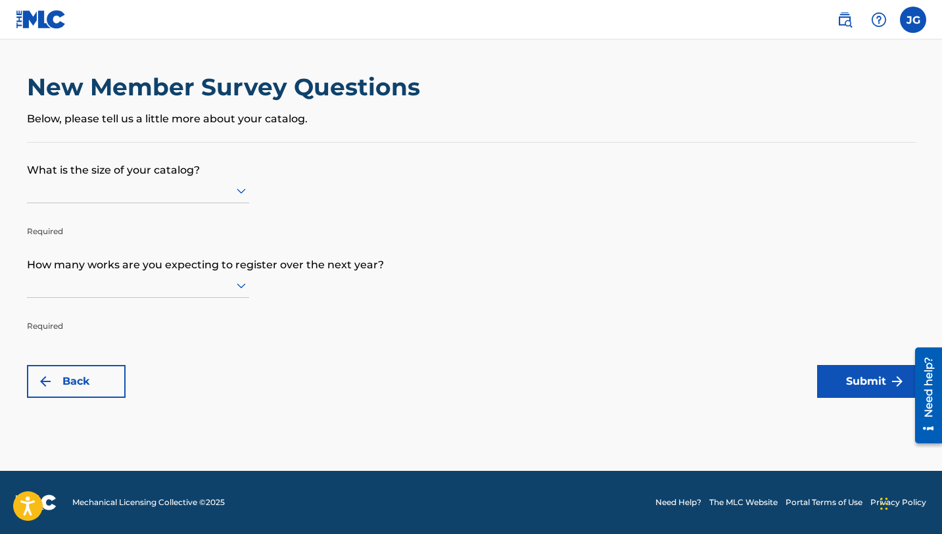
click at [239, 195] on icon at bounding box center [241, 191] width 16 height 16
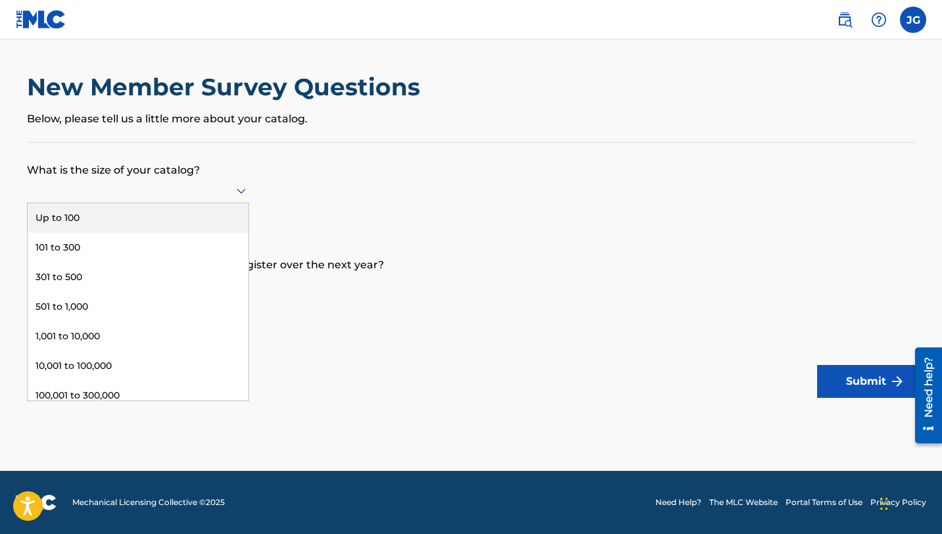
click at [210, 209] on div "Up to 100" at bounding box center [138, 218] width 221 height 30
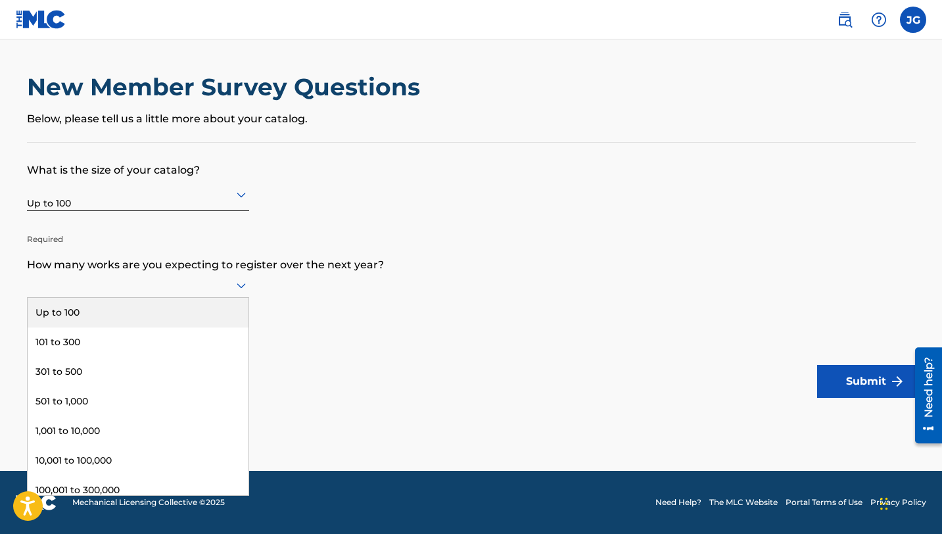
click at [241, 283] on icon at bounding box center [241, 285] width 16 height 16
click at [198, 307] on div "Up to 100" at bounding box center [138, 313] width 221 height 30
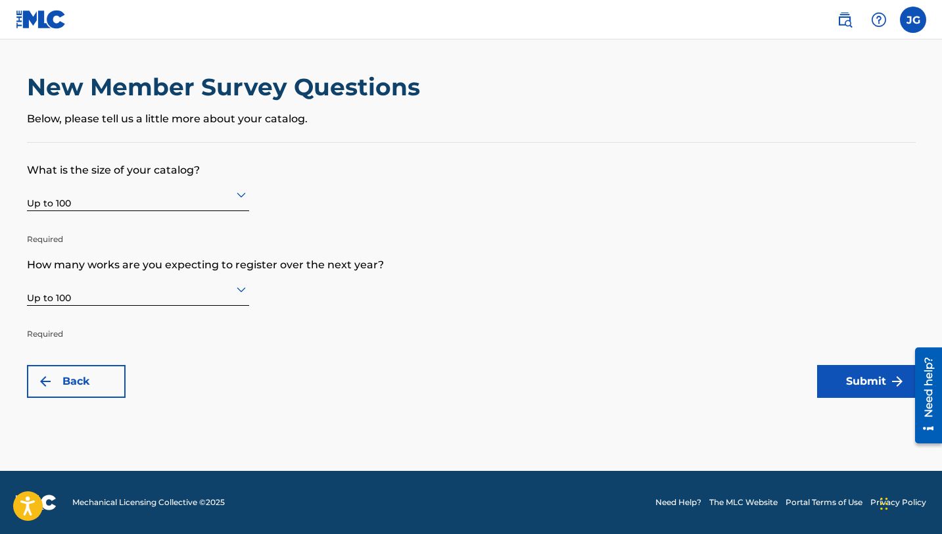
click at [240, 296] on icon at bounding box center [241, 289] width 16 height 16
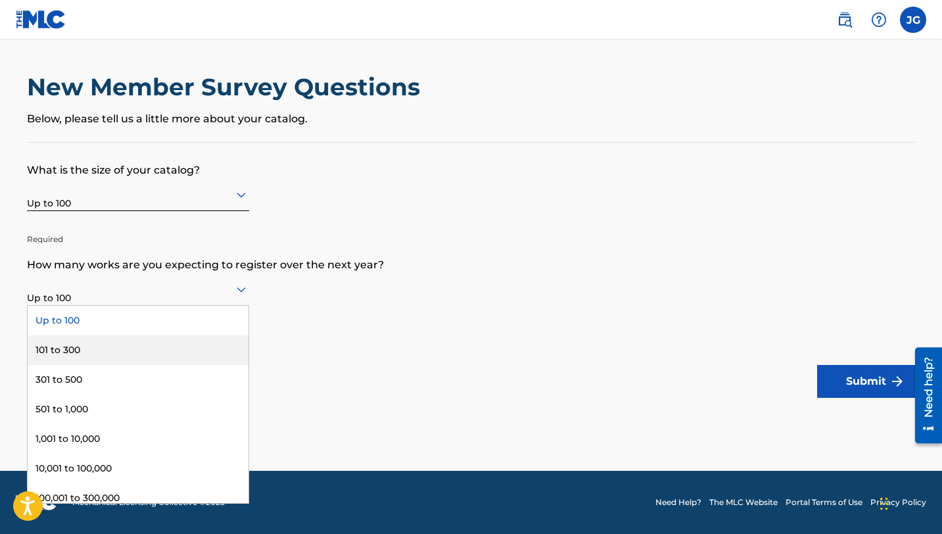
click at [396, 208] on form "What is the size of your catalog? Up to 100 Required How many works are you exp…" at bounding box center [471, 270] width 889 height 255
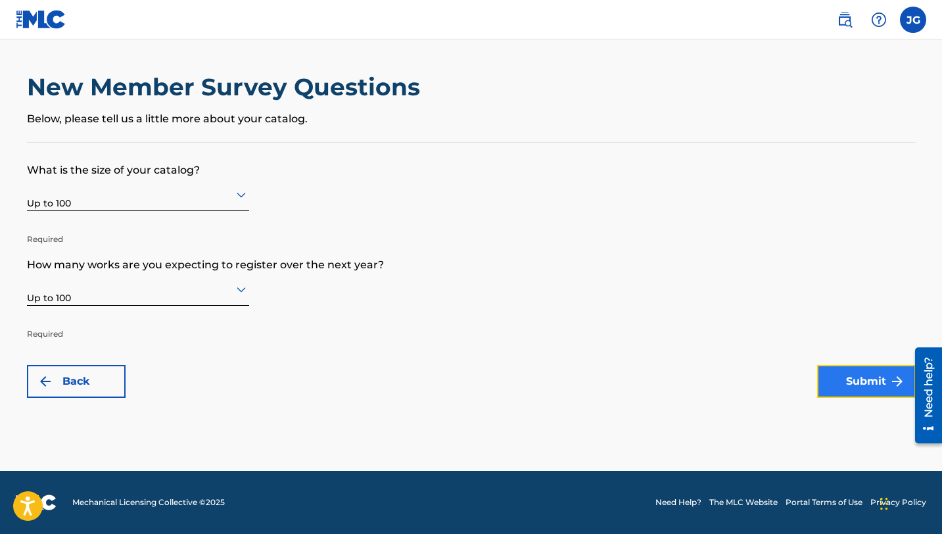
click at [833, 372] on button "Submit" at bounding box center [866, 381] width 99 height 33
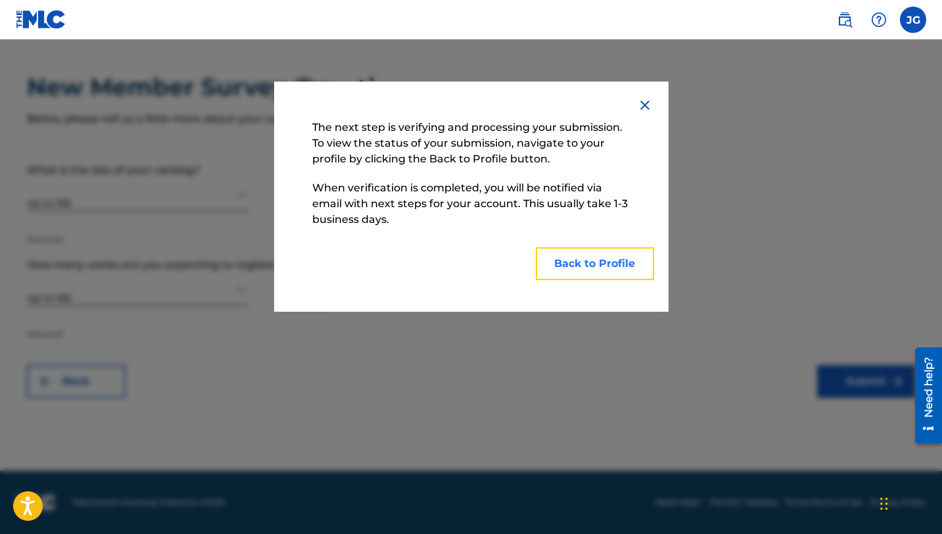
click at [618, 269] on button "Back to Profile" at bounding box center [595, 263] width 118 height 33
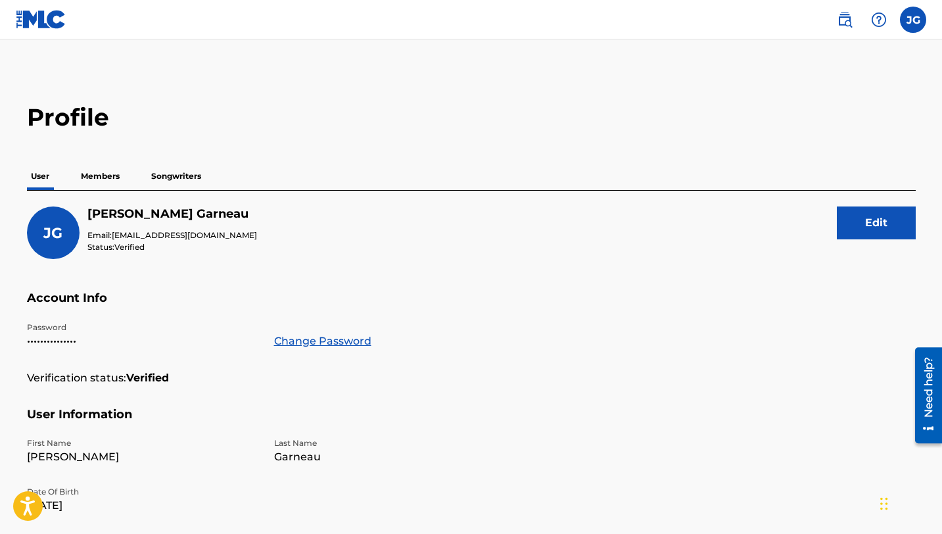
click at [105, 179] on p "Members" at bounding box center [100, 176] width 47 height 28
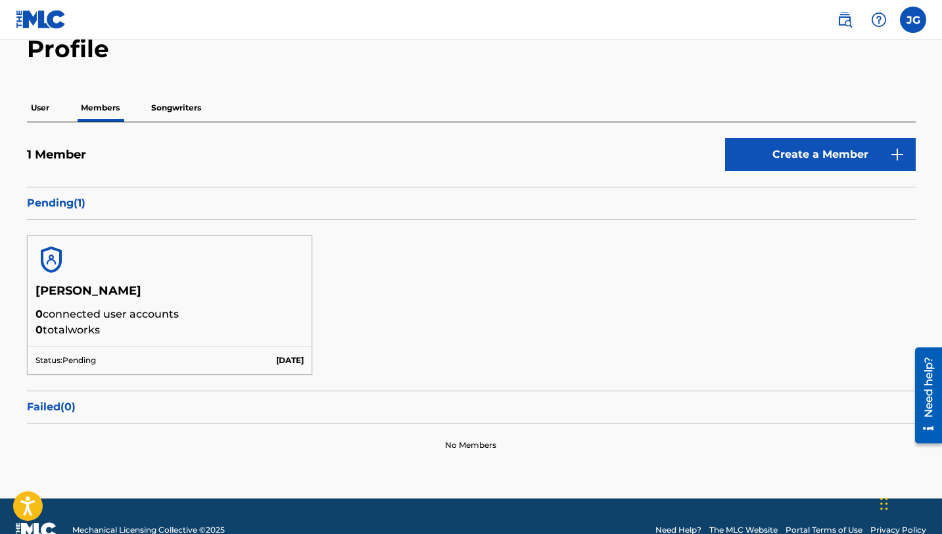
scroll to position [70, 0]
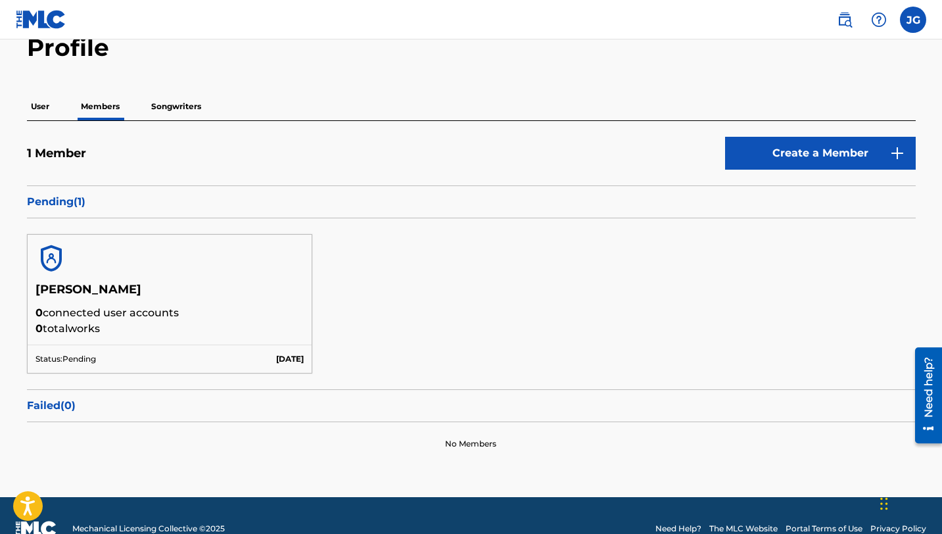
click at [186, 105] on p "Songwriters" at bounding box center [176, 107] width 58 height 28
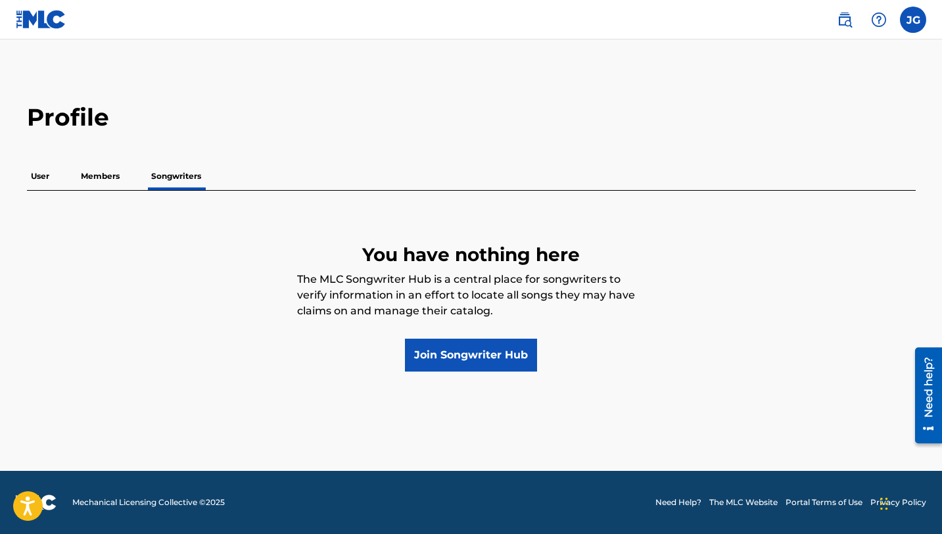
click at [55, 178] on div "User Members Songwriters" at bounding box center [471, 176] width 889 height 28
click at [37, 178] on p "User" at bounding box center [40, 176] width 26 height 28
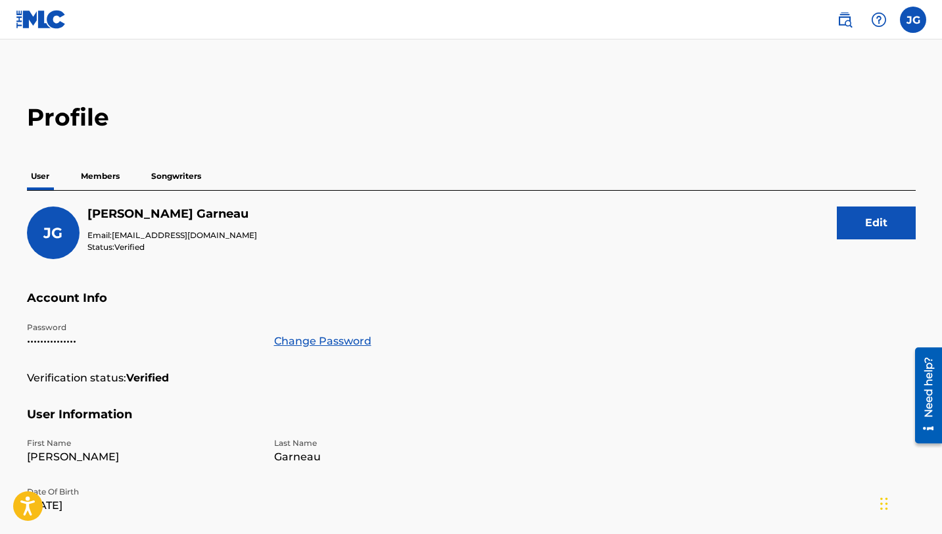
click at [110, 183] on p "Members" at bounding box center [100, 176] width 47 height 28
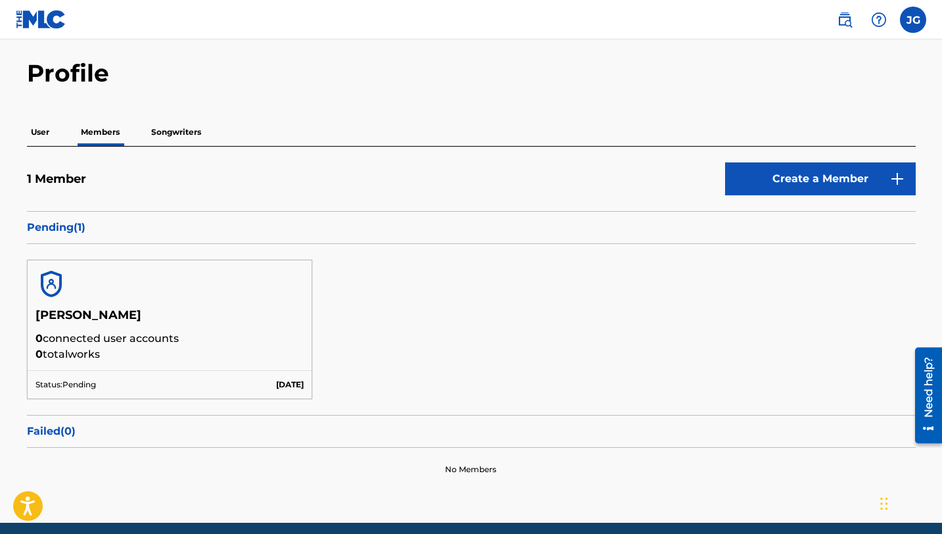
scroll to position [95, 0]
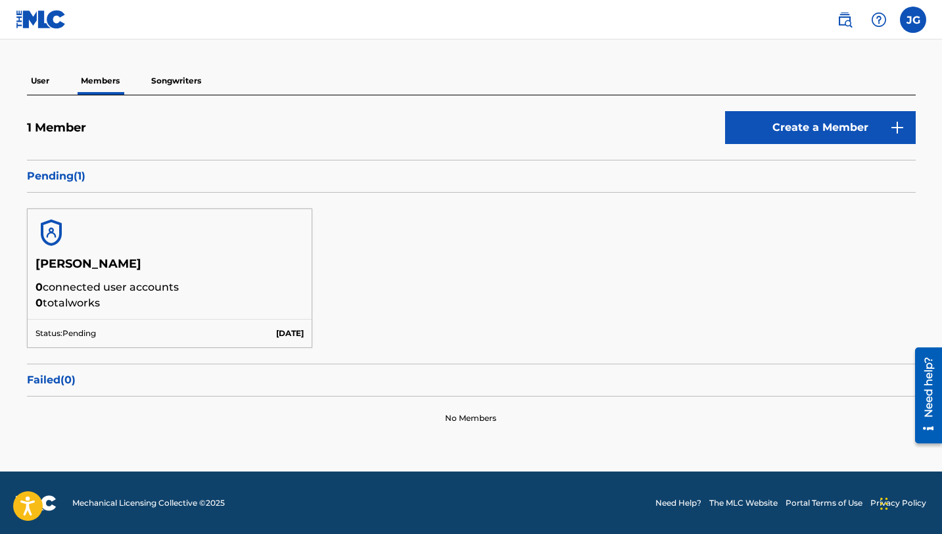
click at [48, 81] on p "User" at bounding box center [40, 81] width 26 height 28
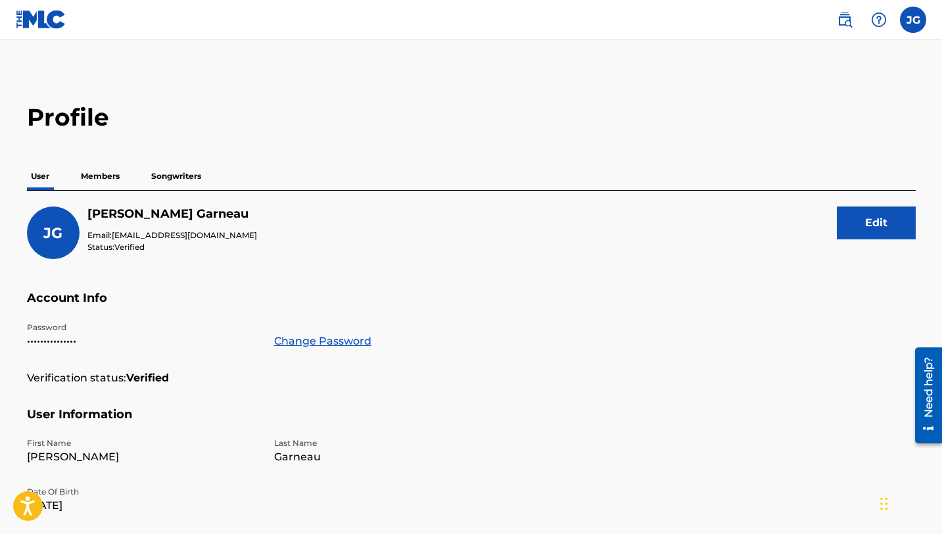
click at [197, 172] on p "Songwriters" at bounding box center [176, 176] width 58 height 28
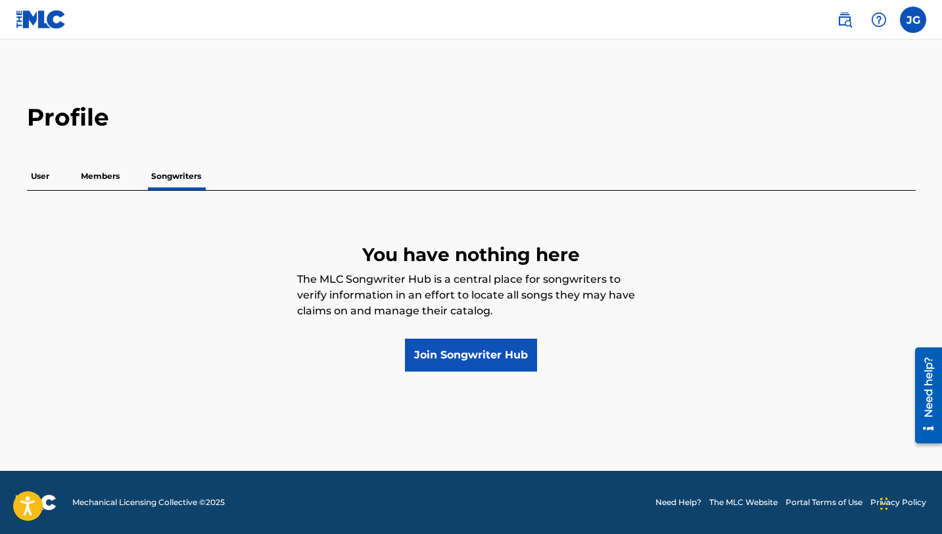
click at [47, 183] on p "User" at bounding box center [40, 176] width 26 height 28
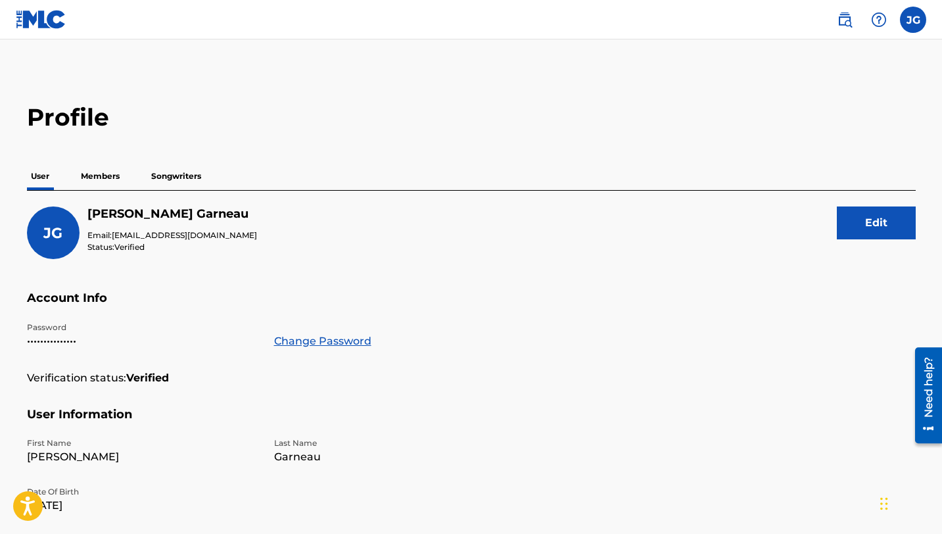
click at [111, 174] on p "Members" at bounding box center [100, 176] width 47 height 28
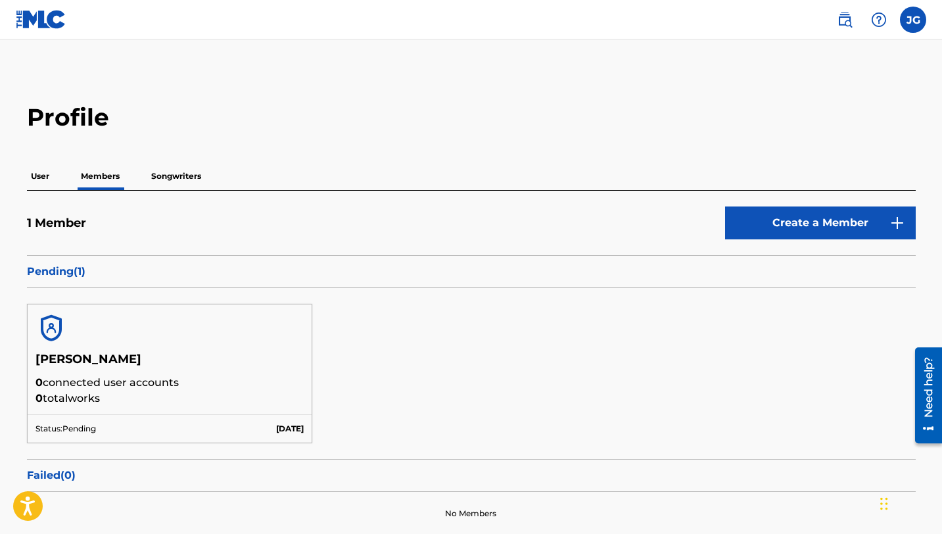
click at [185, 183] on p "Songwriters" at bounding box center [176, 176] width 58 height 28
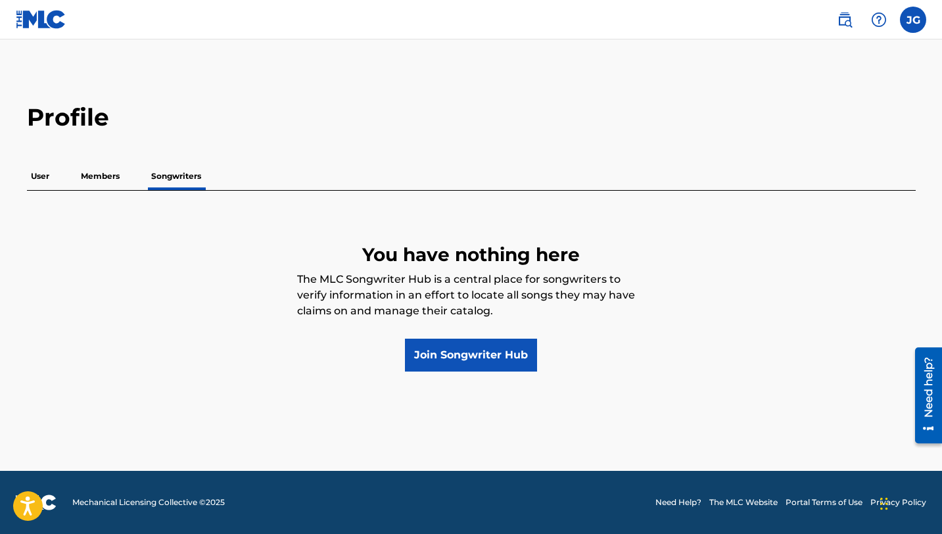
click at [126, 173] on div "User Members Songwriters" at bounding box center [471, 176] width 889 height 28
click at [103, 178] on p "Members" at bounding box center [100, 176] width 47 height 28
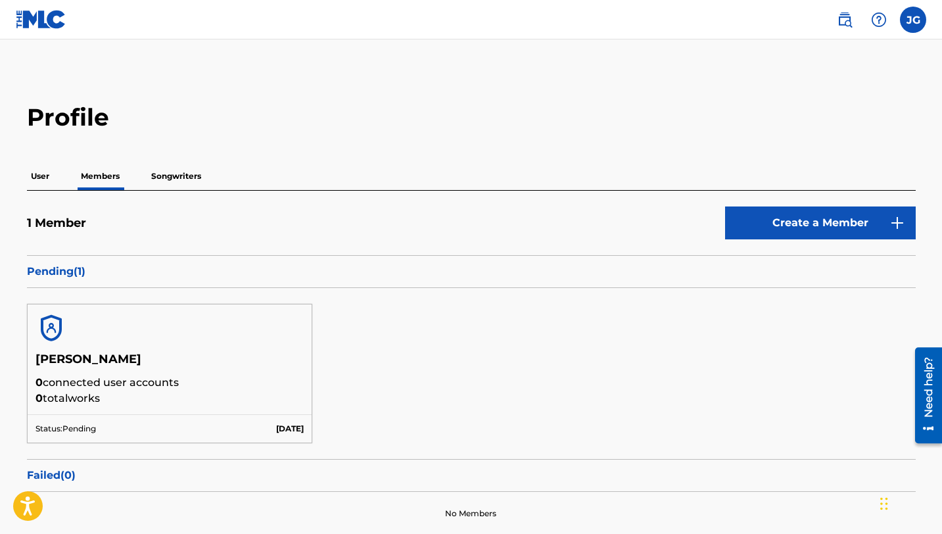
click at [45, 178] on p "User" at bounding box center [40, 176] width 26 height 28
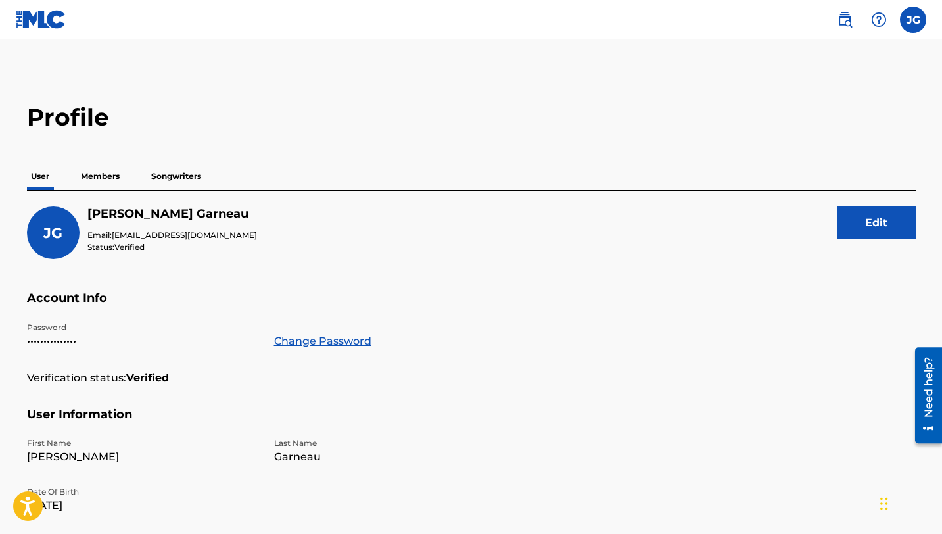
click at [183, 176] on p "Songwriters" at bounding box center [176, 176] width 58 height 28
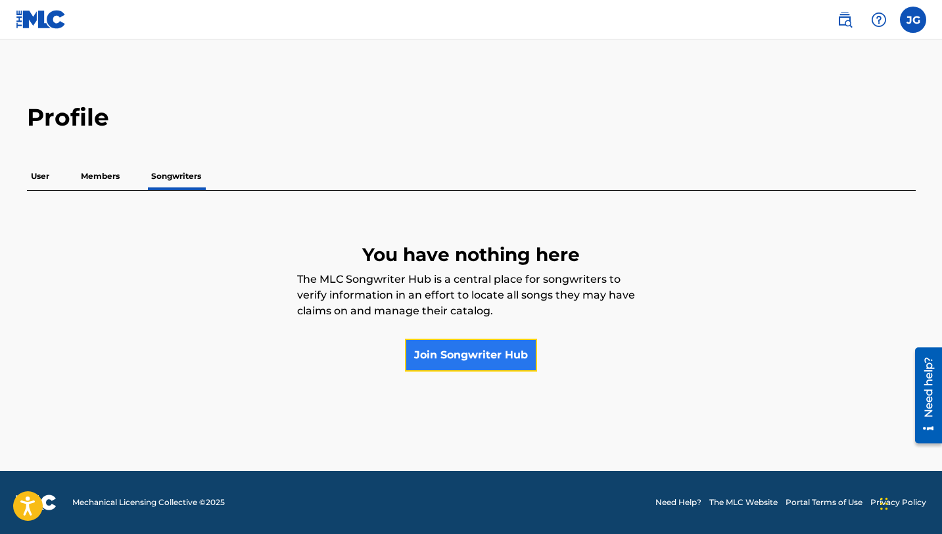
click at [492, 357] on link "Join Songwriter Hub" at bounding box center [471, 355] width 132 height 33
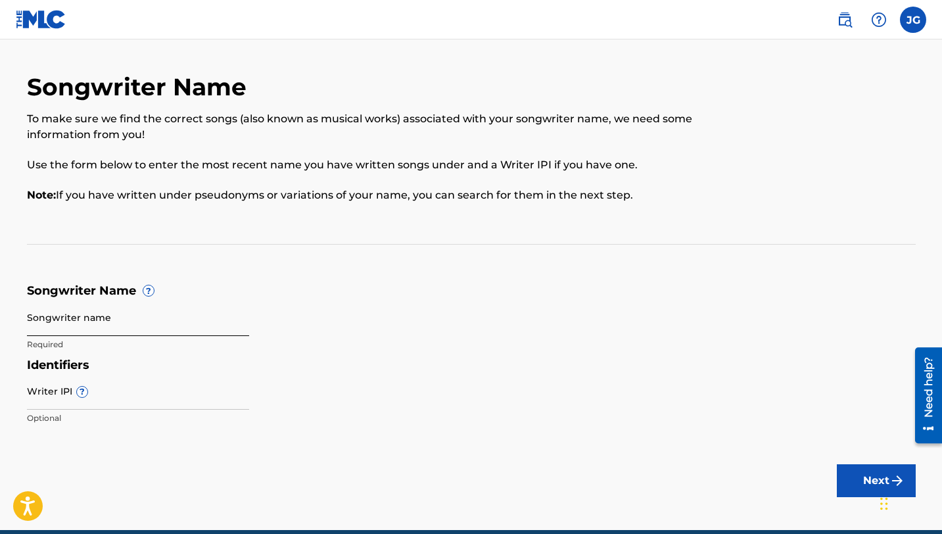
click at [193, 314] on input "Songwriter name" at bounding box center [138, 316] width 222 height 37
type input "Jarred Garneau"
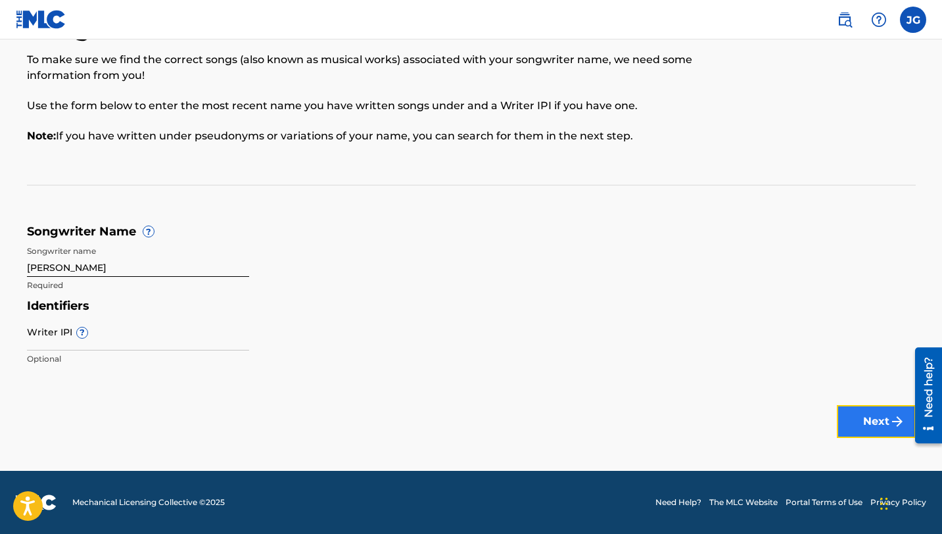
click at [870, 419] on button "Next" at bounding box center [876, 421] width 79 height 33
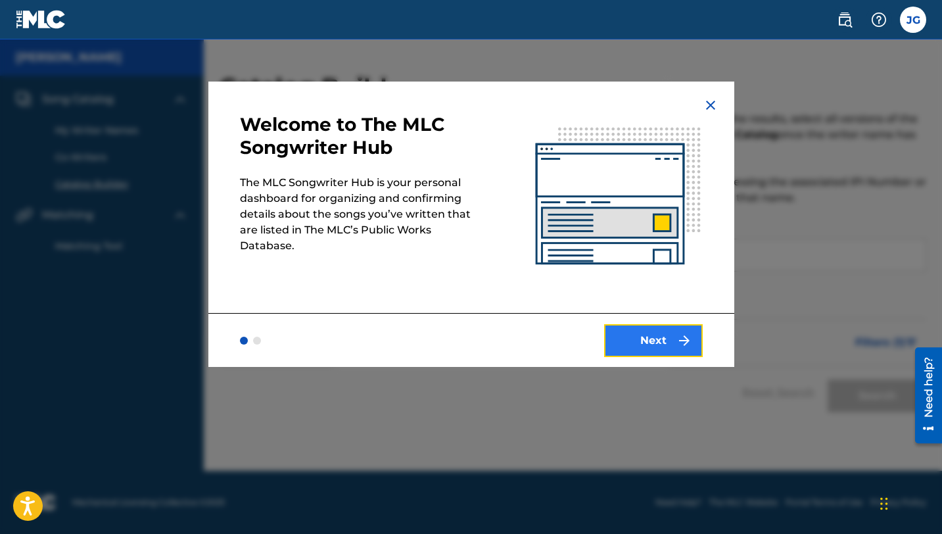
click at [677, 346] on img "submit" at bounding box center [685, 341] width 16 height 16
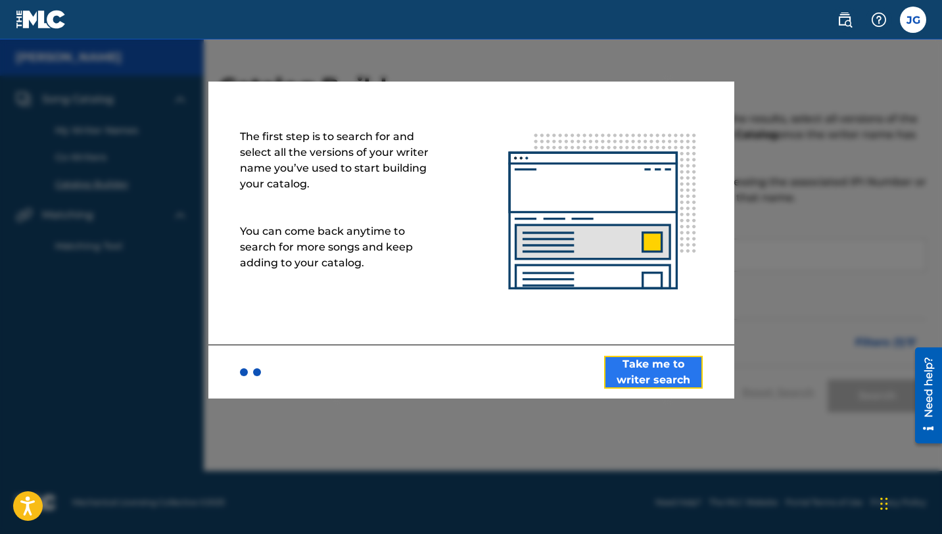
click at [671, 370] on button "Take me to writer search" at bounding box center [653, 372] width 99 height 33
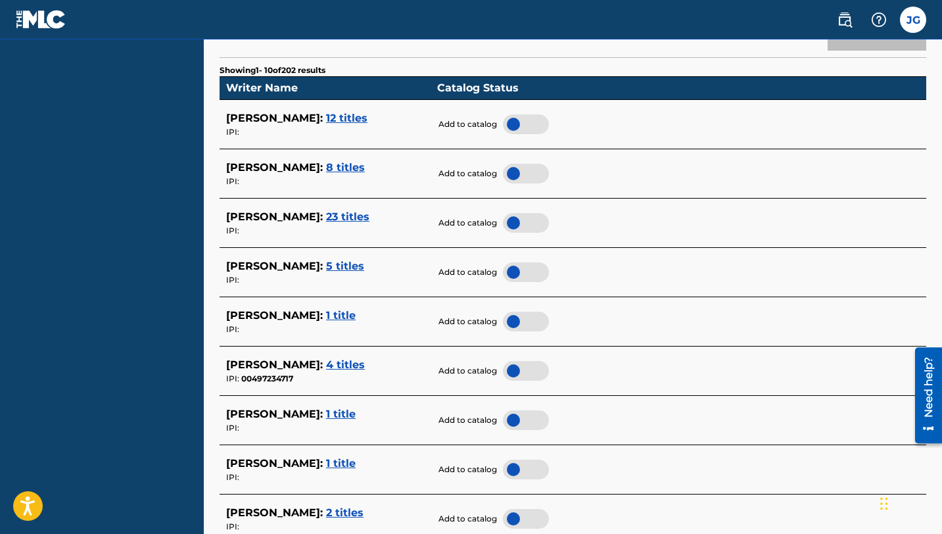
scroll to position [366, 0]
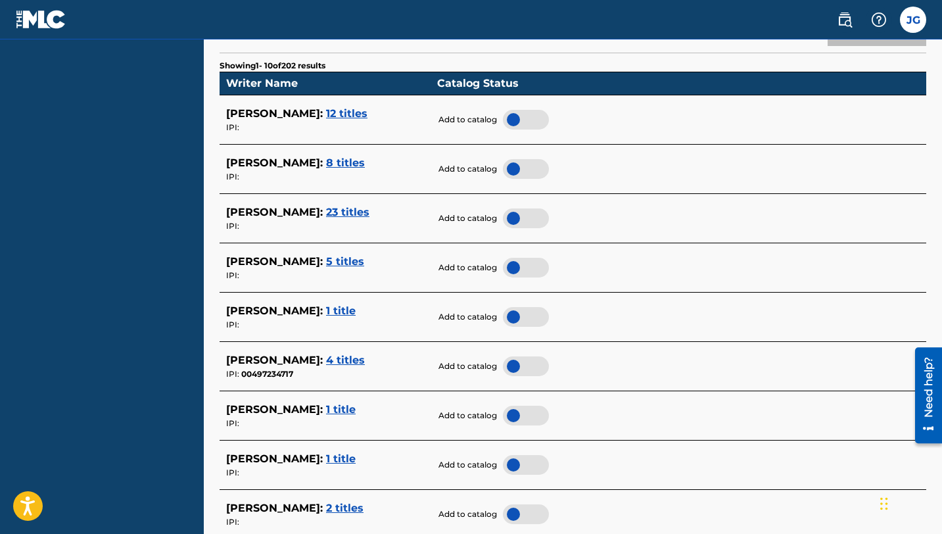
click at [326, 314] on span "1 title" at bounding box center [341, 310] width 30 height 12
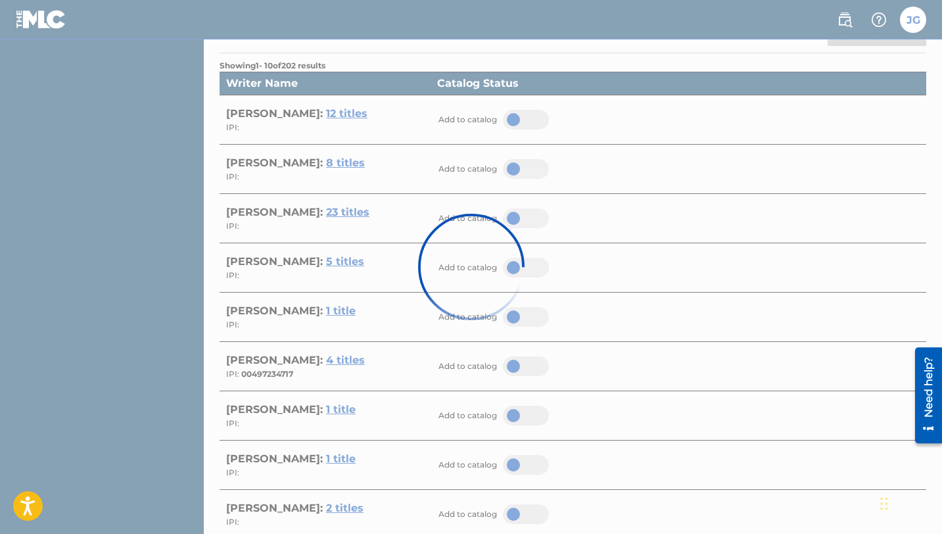
scroll to position [167, 0]
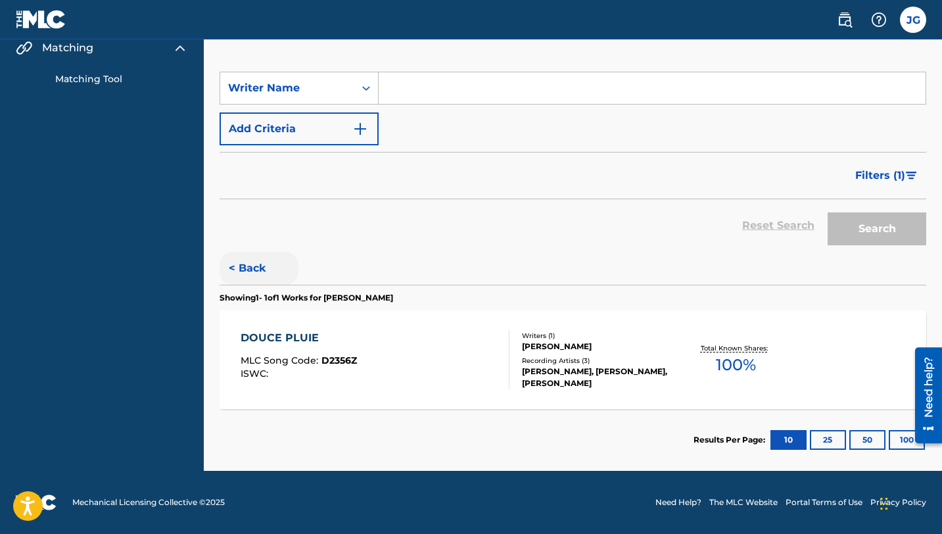
click at [245, 270] on button "< Back" at bounding box center [259, 268] width 79 height 33
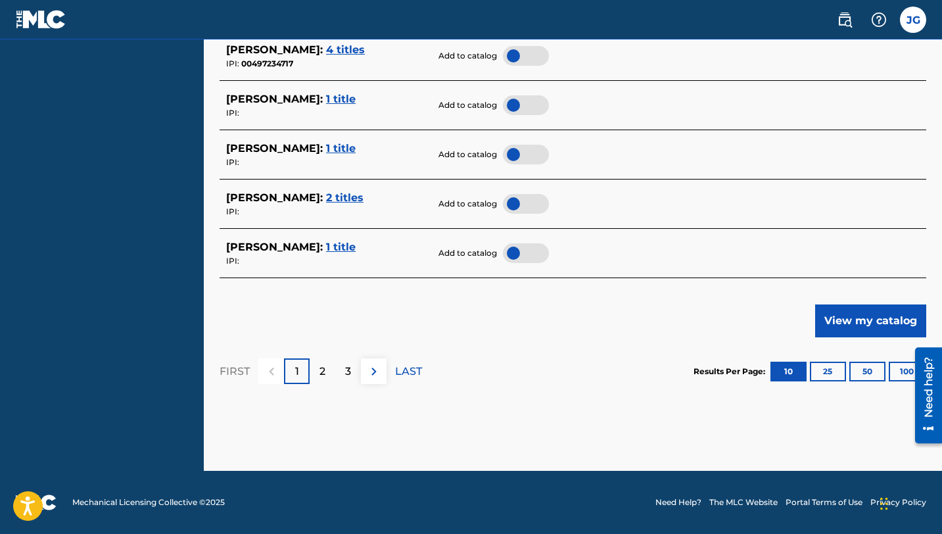
scroll to position [648, 0]
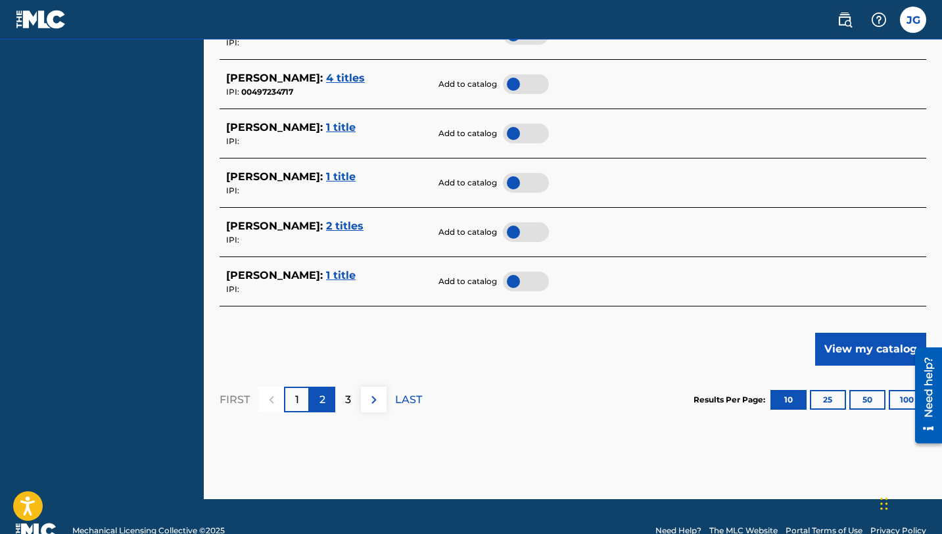
click at [320, 408] on div "2" at bounding box center [323, 400] width 26 height 26
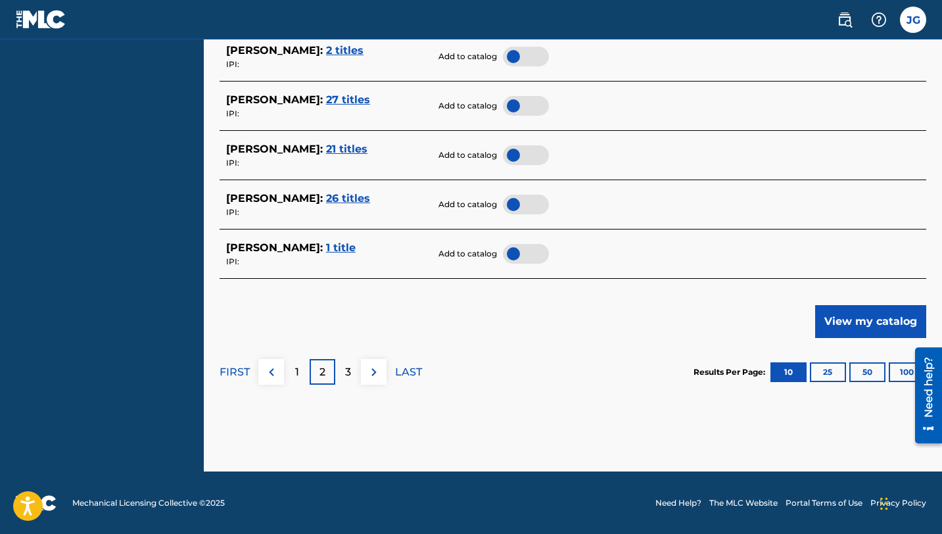
scroll to position [677, 0]
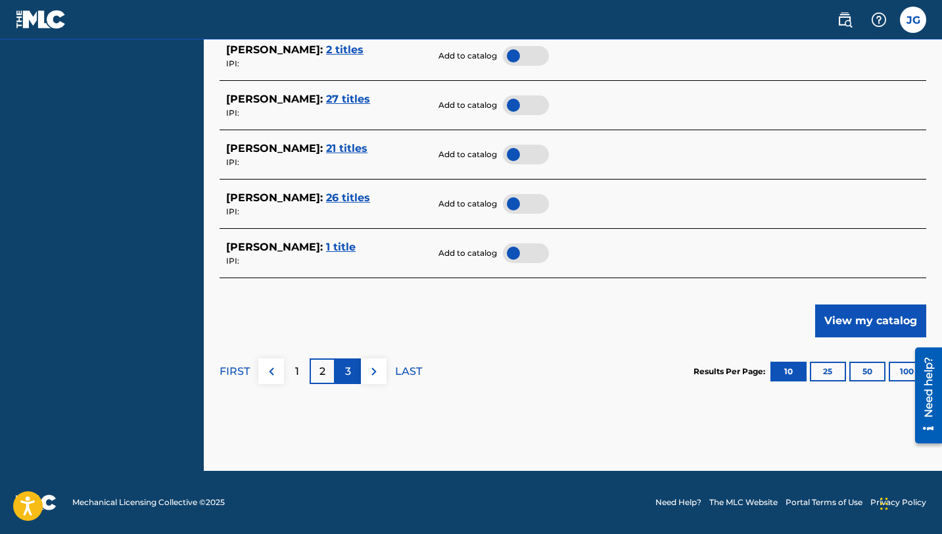
click at [353, 369] on div "3" at bounding box center [348, 371] width 26 height 26
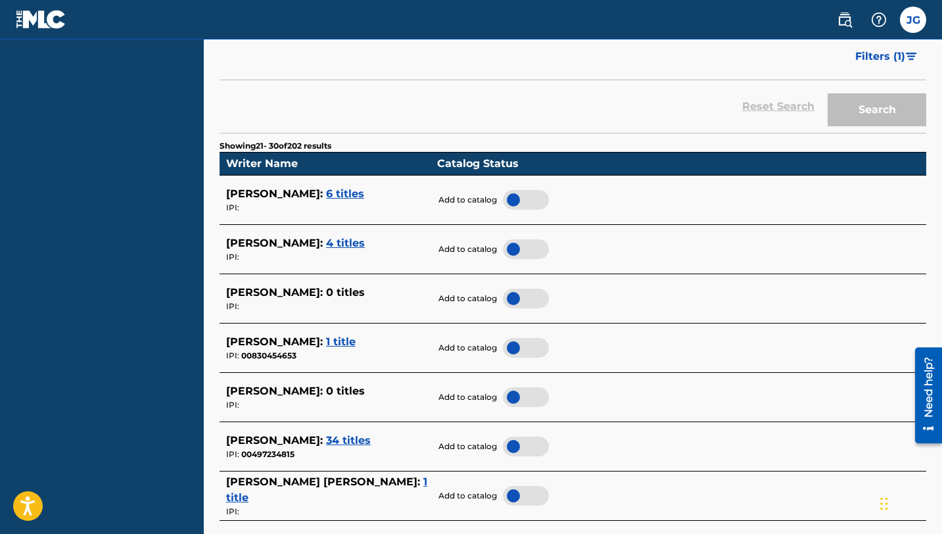
scroll to position [0, 0]
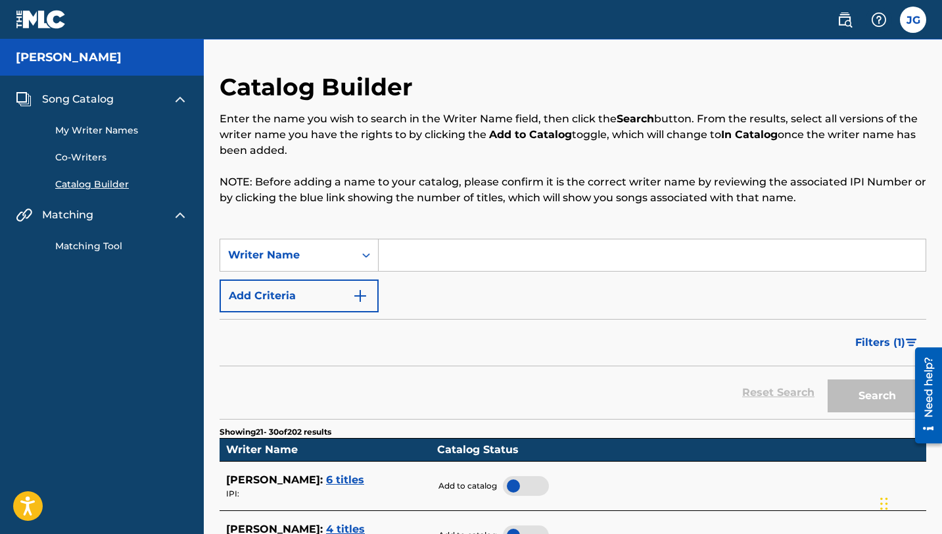
click at [93, 95] on span "Song Catalog" at bounding box center [78, 99] width 72 height 16
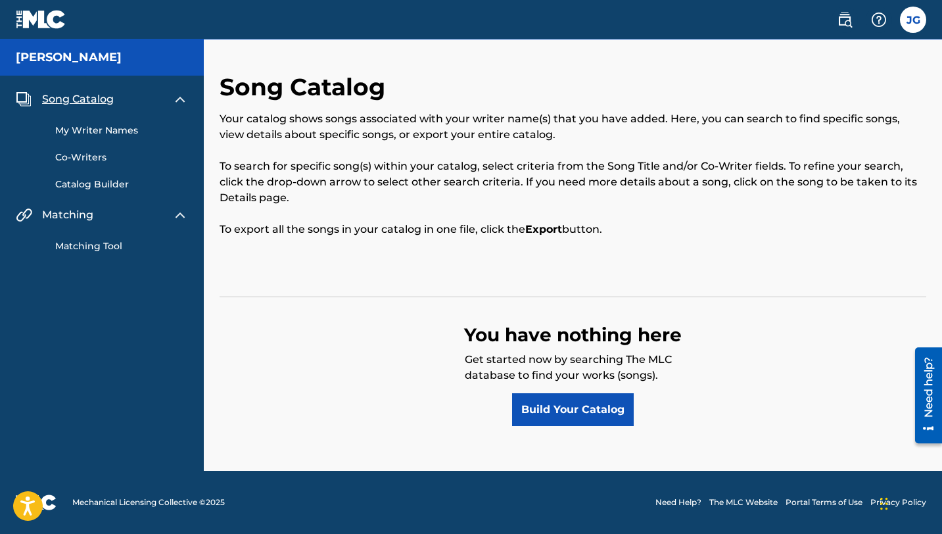
click at [108, 131] on link "My Writer Names" at bounding box center [121, 131] width 133 height 14
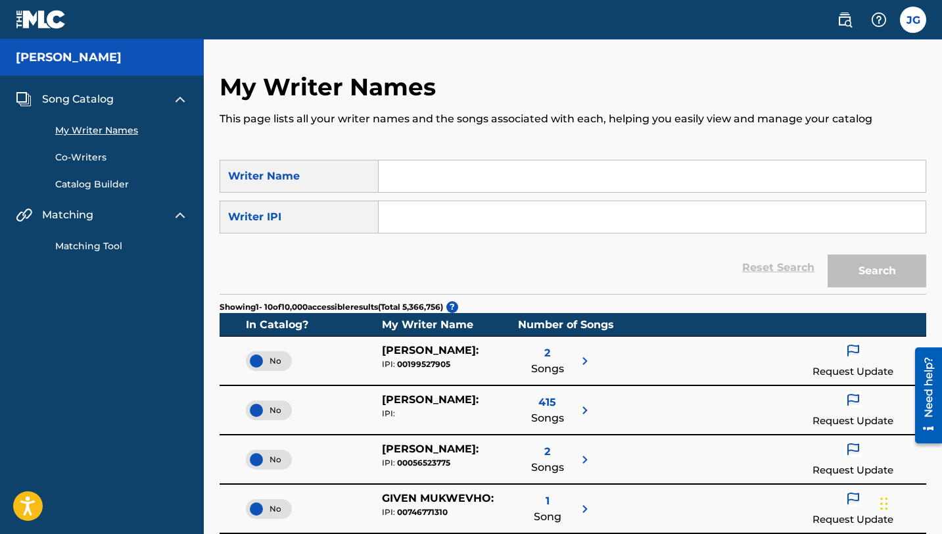
click at [87, 157] on link "Co-Writers" at bounding box center [121, 158] width 133 height 14
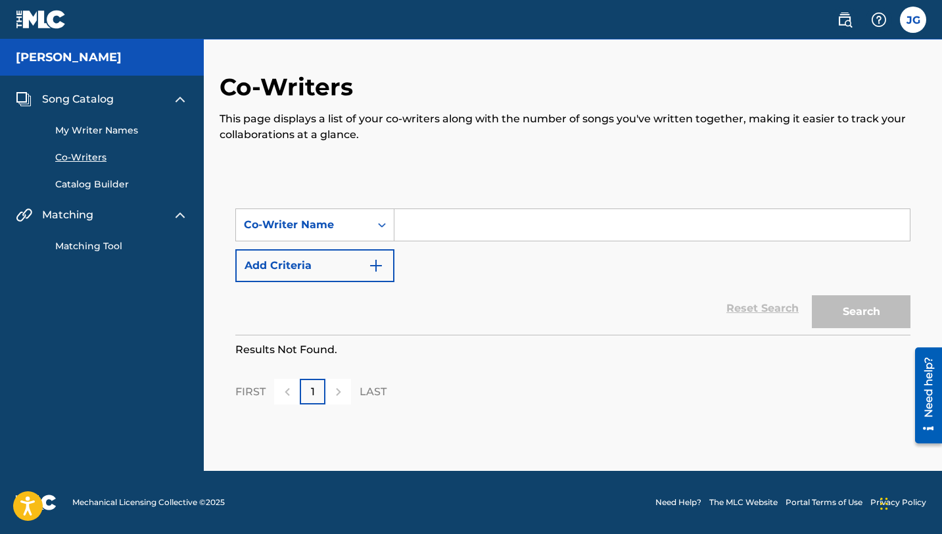
click at [91, 181] on link "Catalog Builder" at bounding box center [121, 185] width 133 height 14
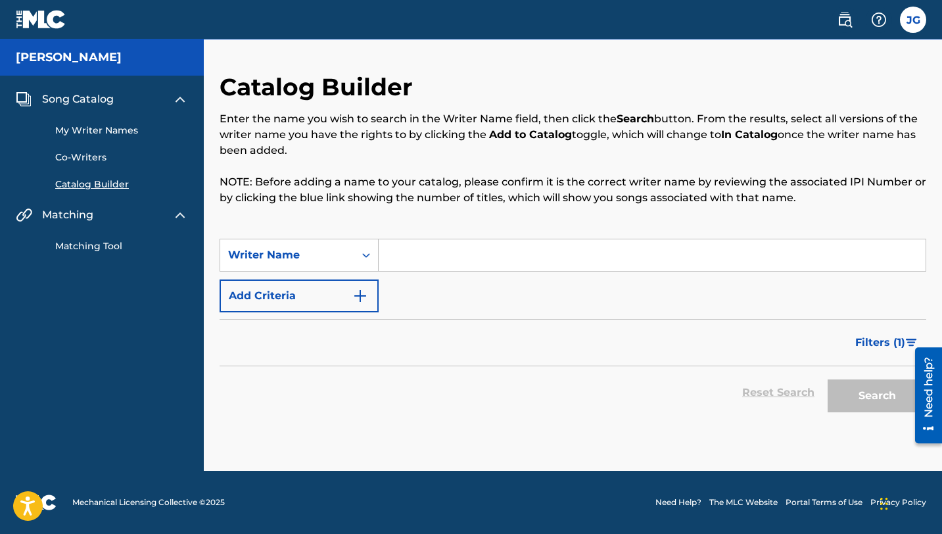
click at [83, 223] on div "Matching Tool" at bounding box center [102, 238] width 172 height 30
